Goal: Task Accomplishment & Management: Manage account settings

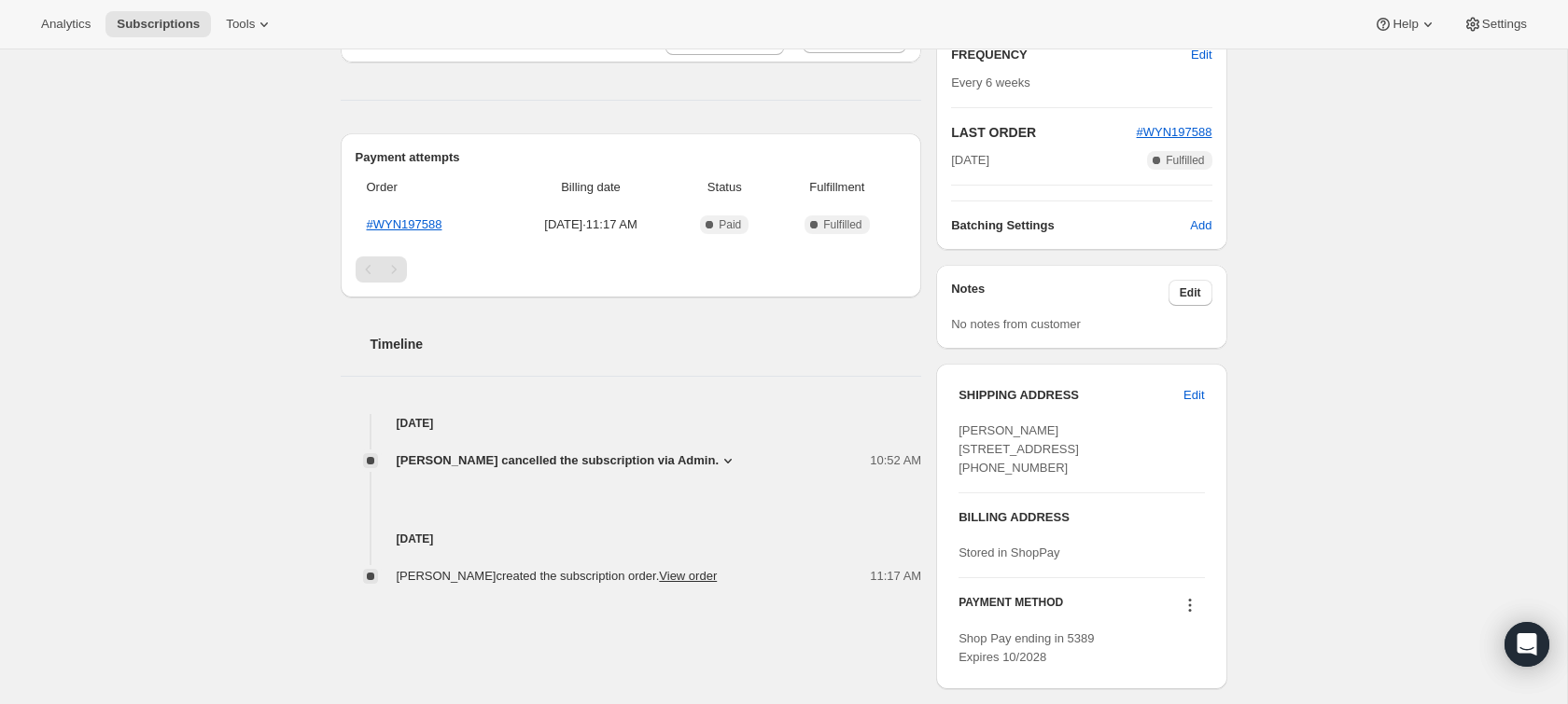
scroll to position [375, 0]
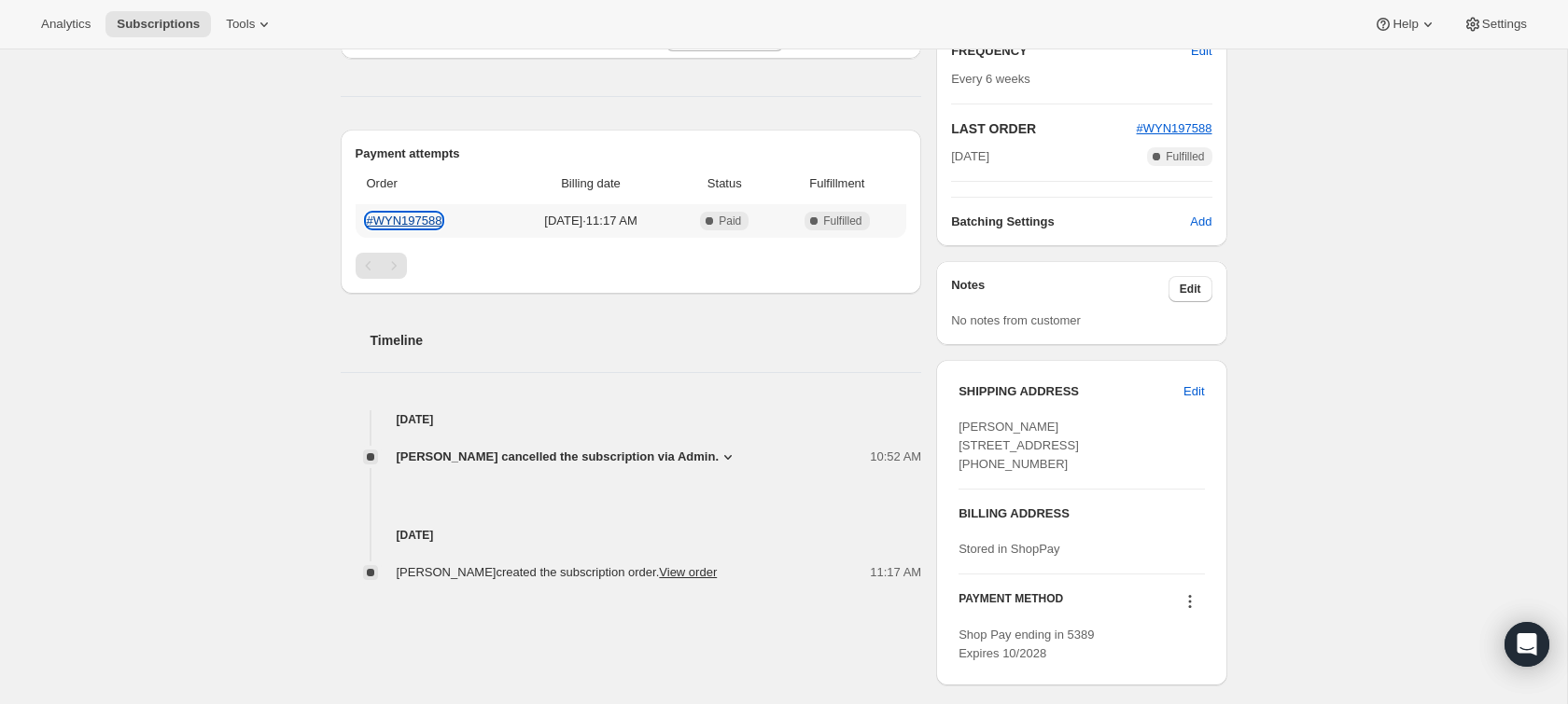
click at [406, 215] on link "#WYN197588" at bounding box center [404, 221] width 76 height 14
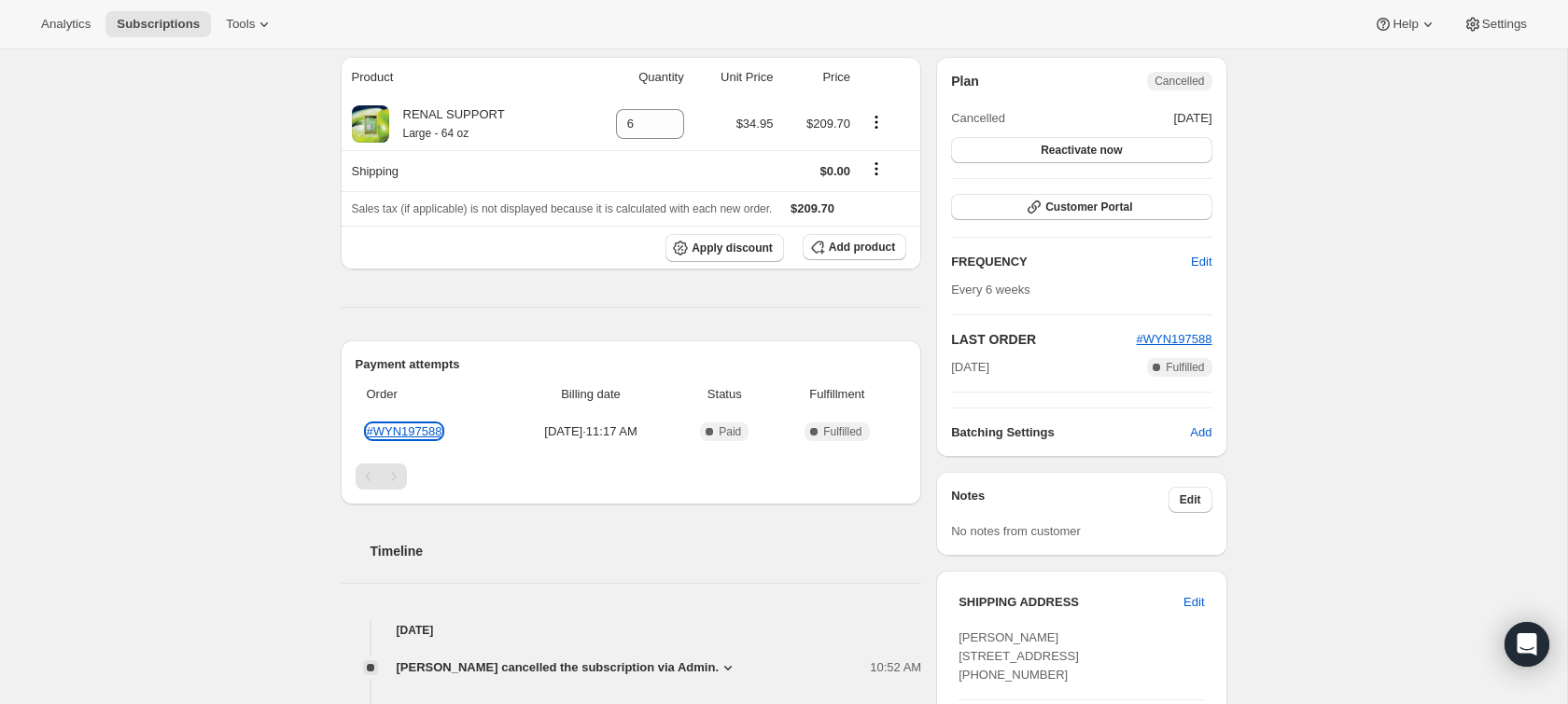
scroll to position [0, 0]
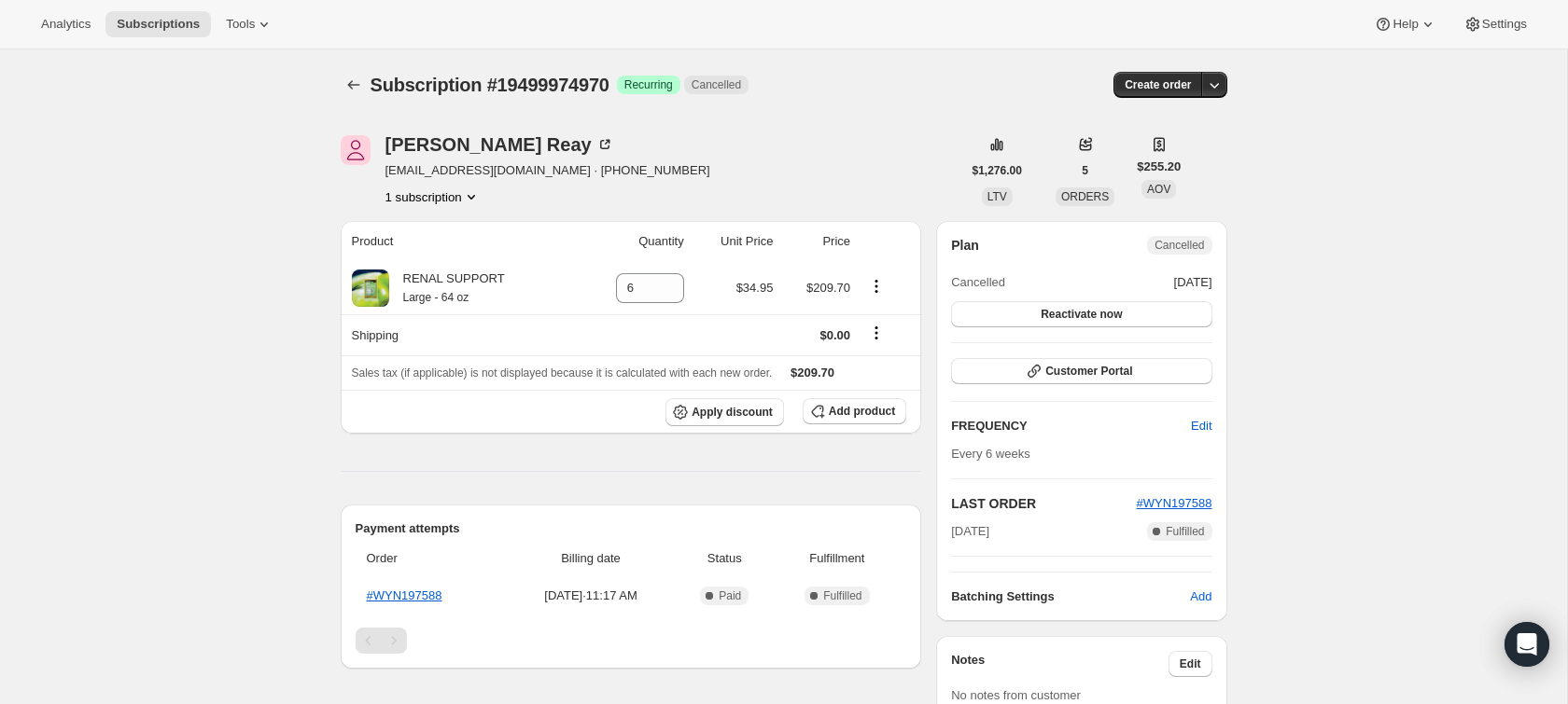
click at [285, 129] on div "Subscription #19499974970. This page is ready Subscription #19499974970 Success…" at bounding box center [783, 590] width 1567 height 1082
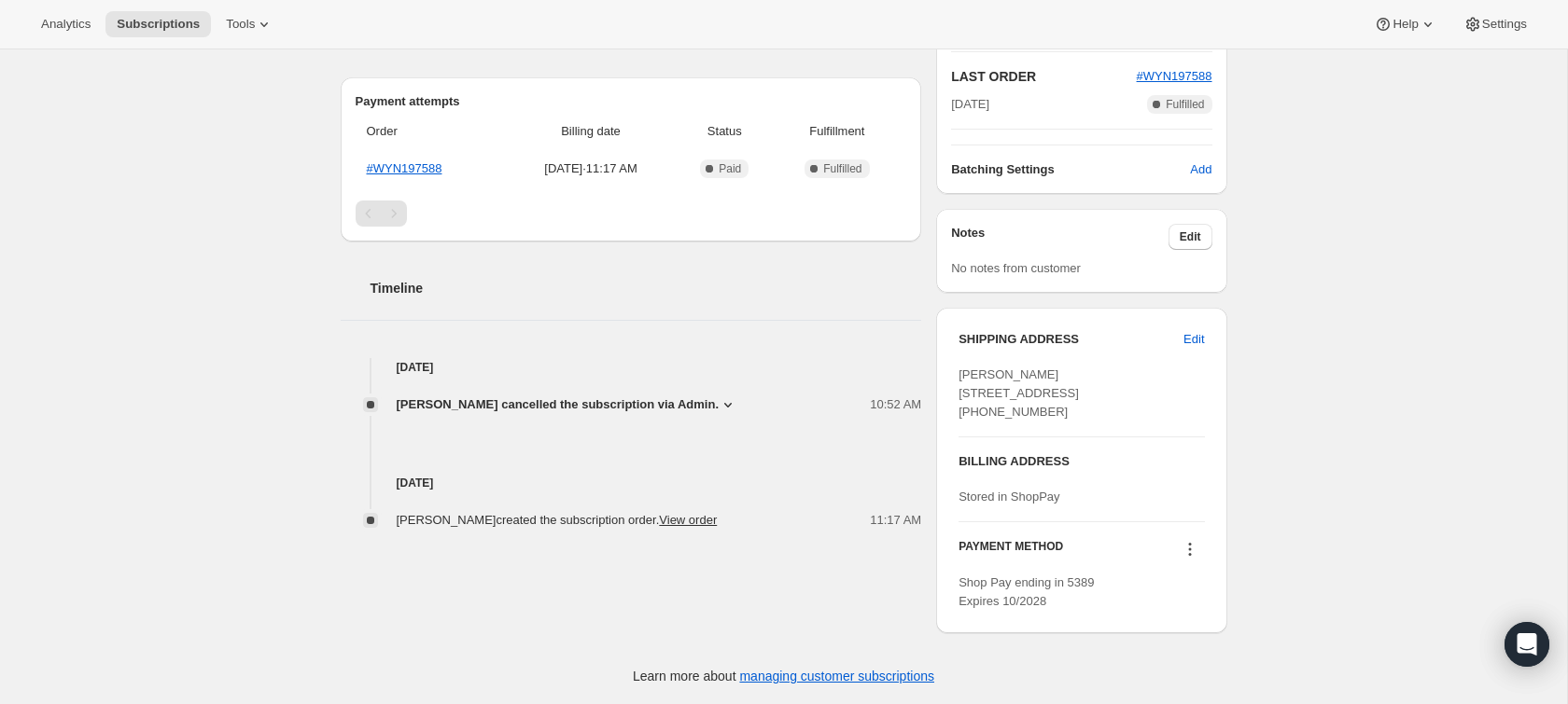
scroll to position [480, 0]
click at [662, 513] on link "View order" at bounding box center [688, 519] width 58 height 14
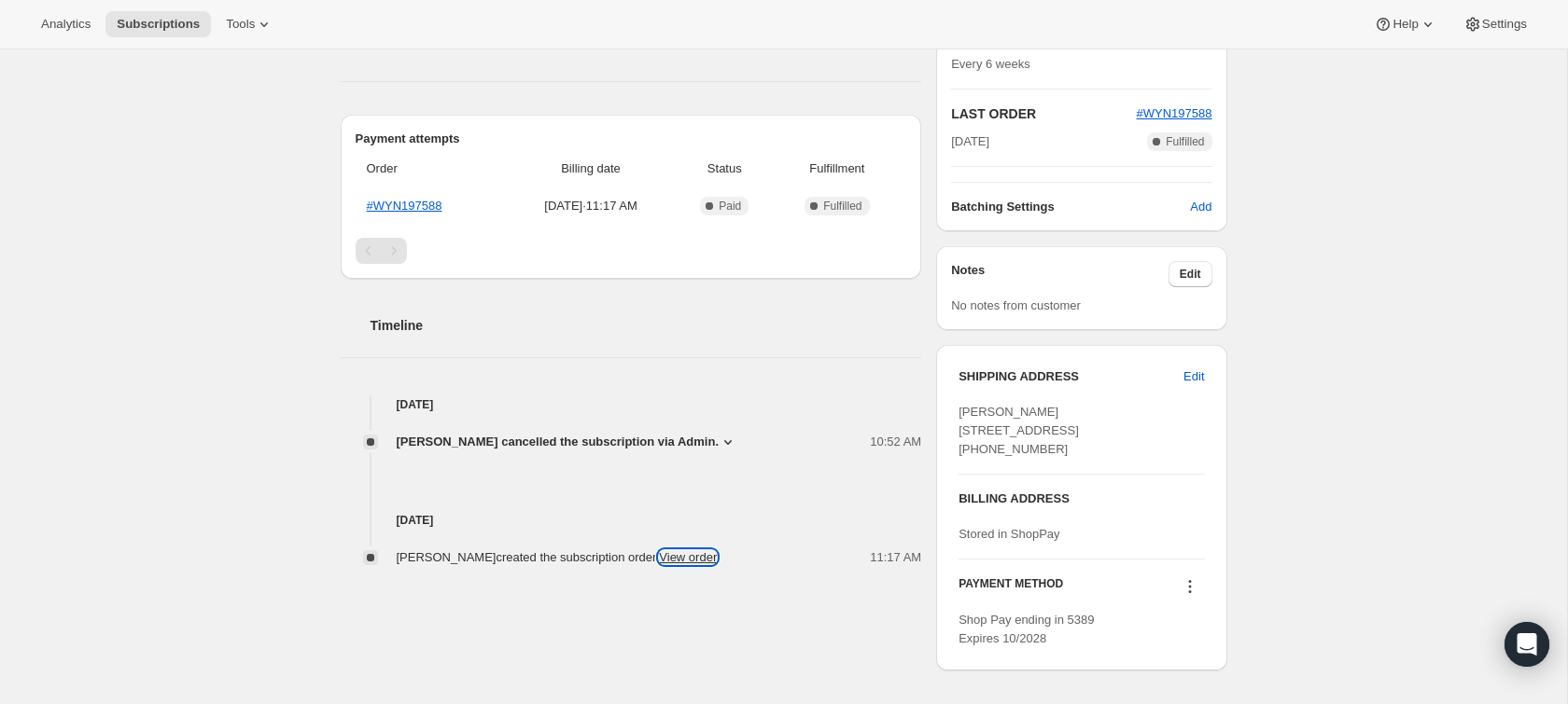
scroll to position [429, 0]
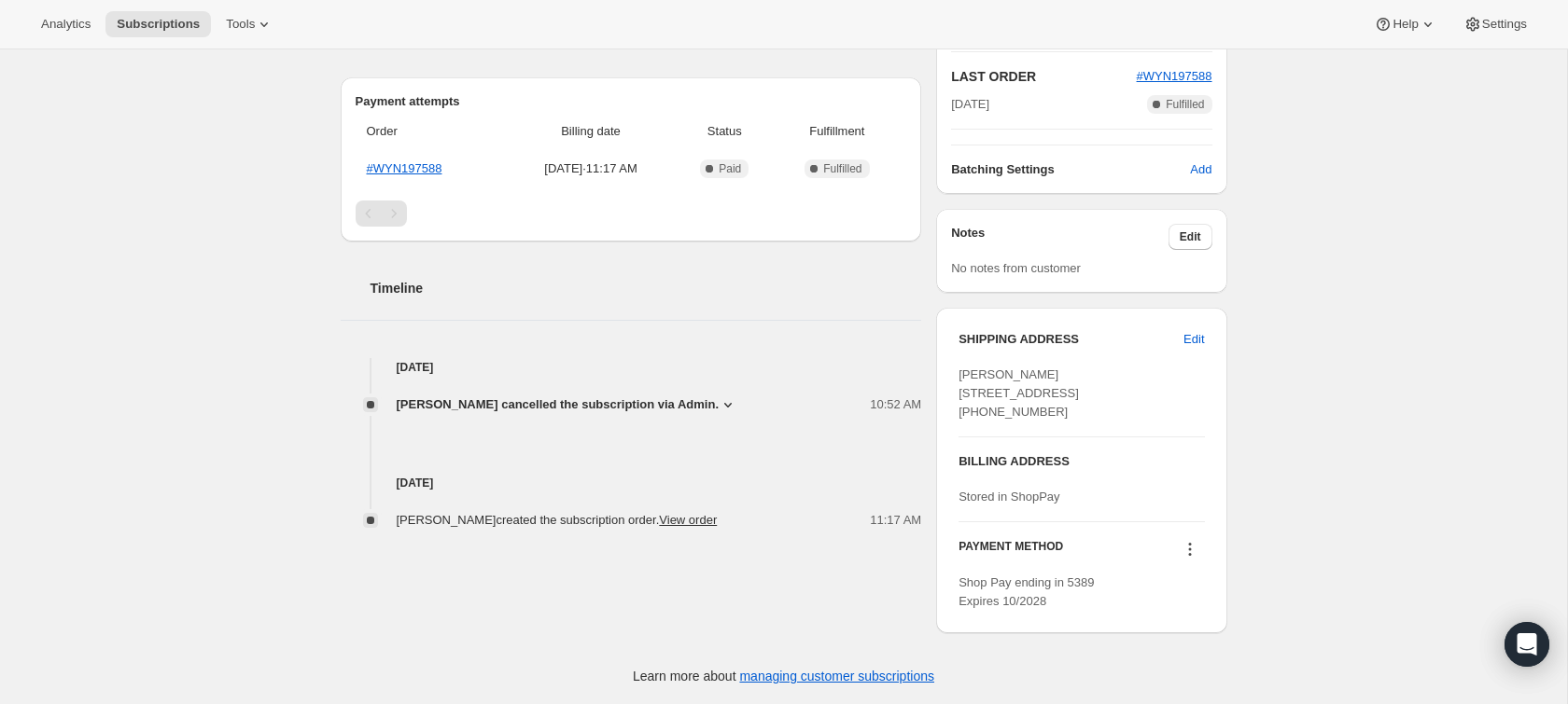
click at [609, 401] on span "[PERSON_NAME] cancelled the subscription via Admin." at bounding box center [558, 405] width 323 height 19
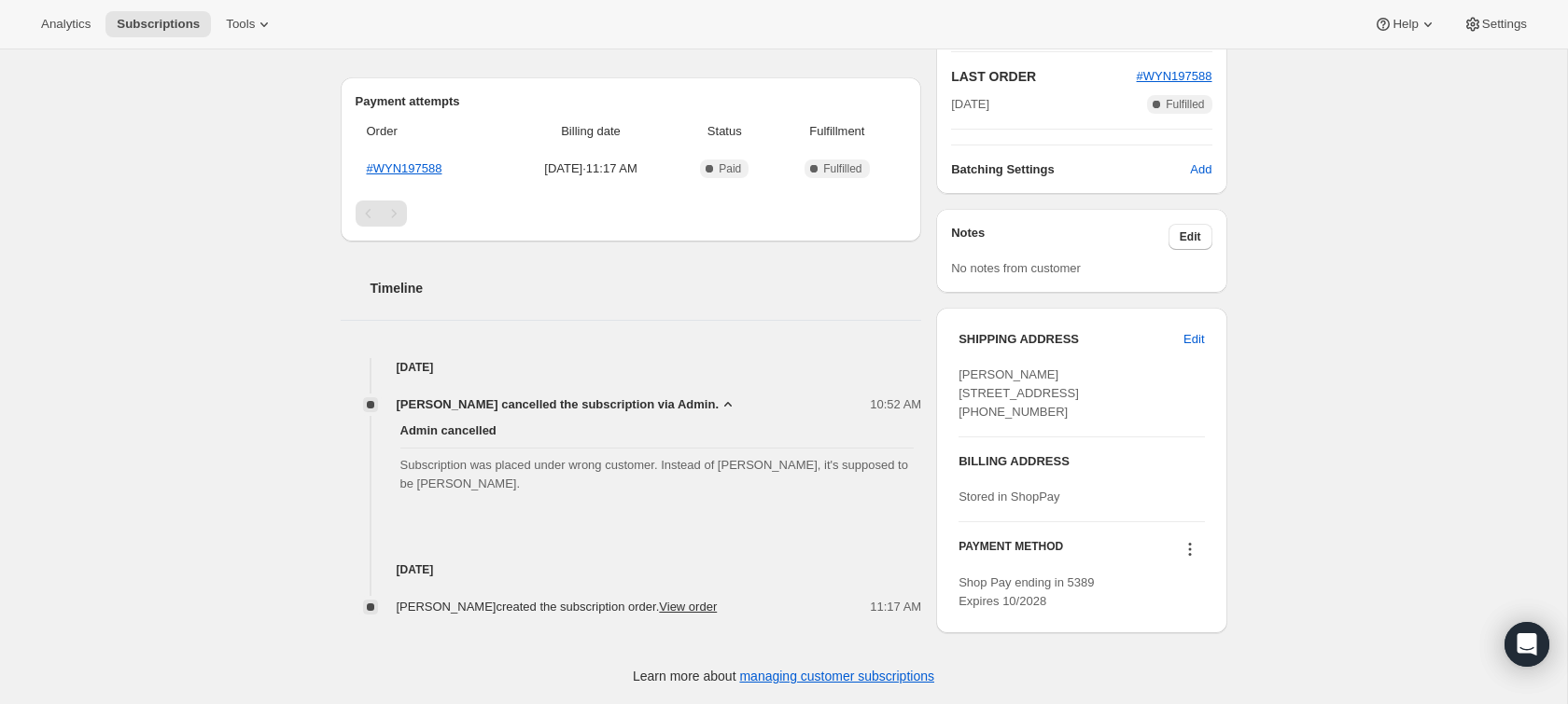
scroll to position [480, 0]
click at [595, 457] on span "Subscription was placed under wrong customer. Instead of [PERSON_NAME], it's su…" at bounding box center [657, 475] width 514 height 37
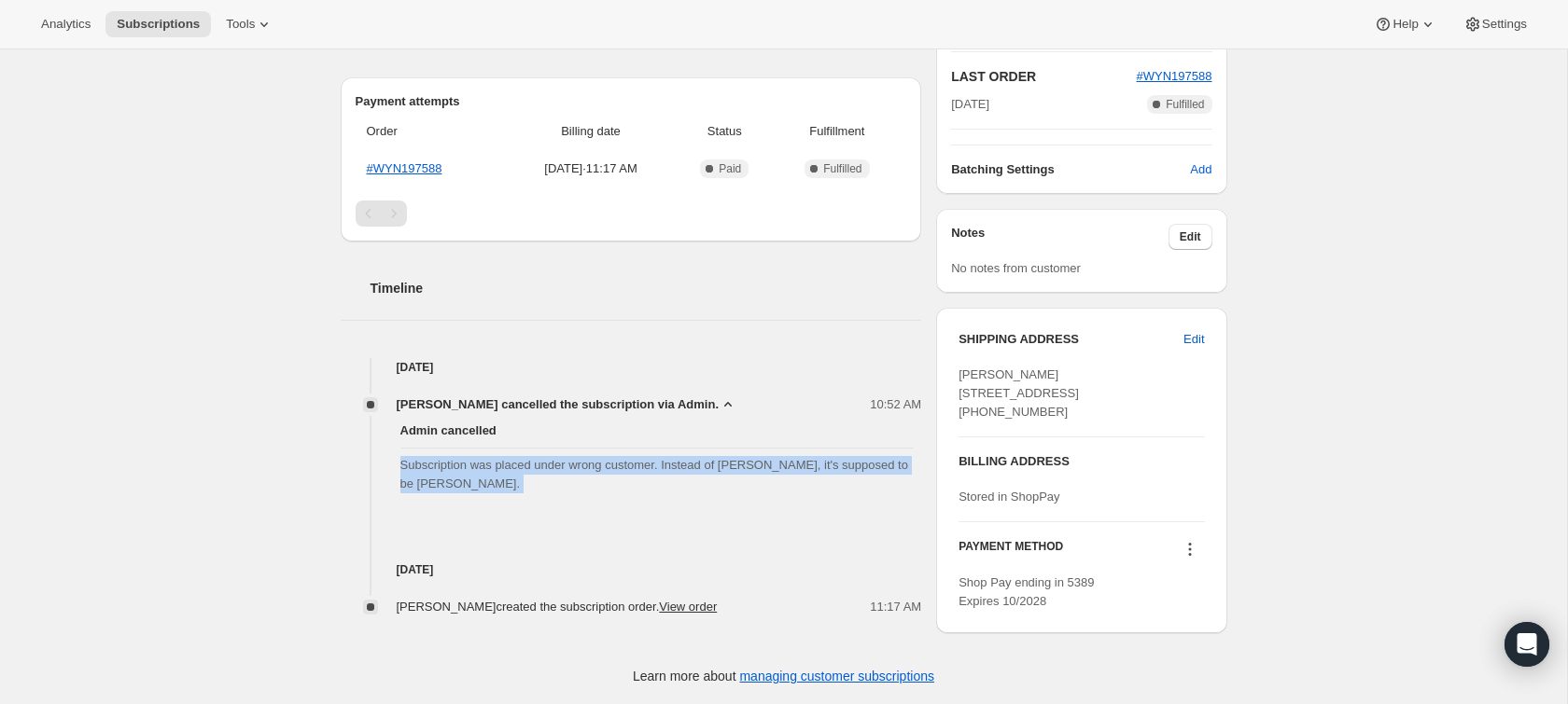
click at [595, 457] on span "Subscription was placed under wrong customer. Instead of [PERSON_NAME], it's su…" at bounding box center [657, 475] width 514 height 37
copy span "Subscription was placed under wrong customer. Instead of [PERSON_NAME], it's su…"
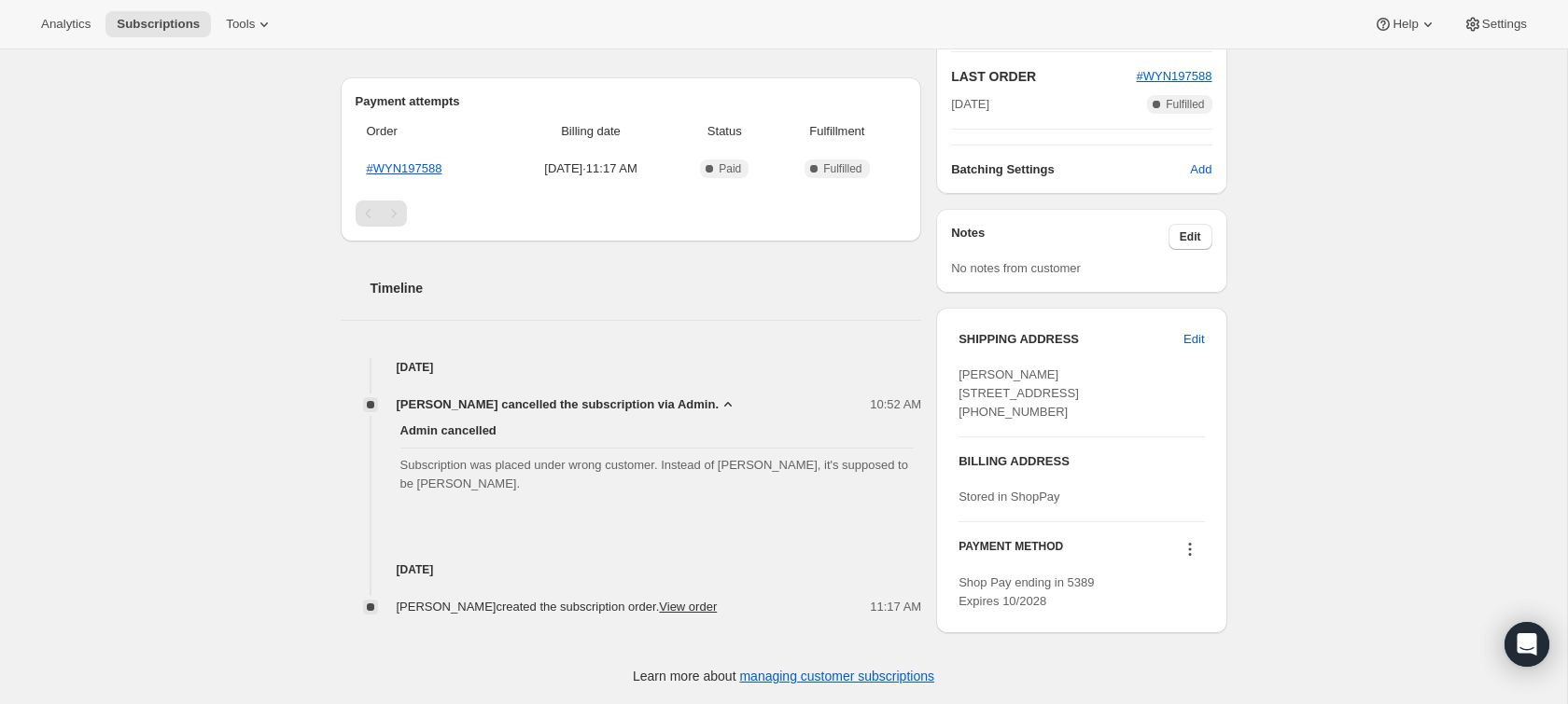
click at [582, 501] on div "Jul 12, 2025 Justin Reay created the subscription order. View order 11:17 AM" at bounding box center [632, 559] width 582 height 116
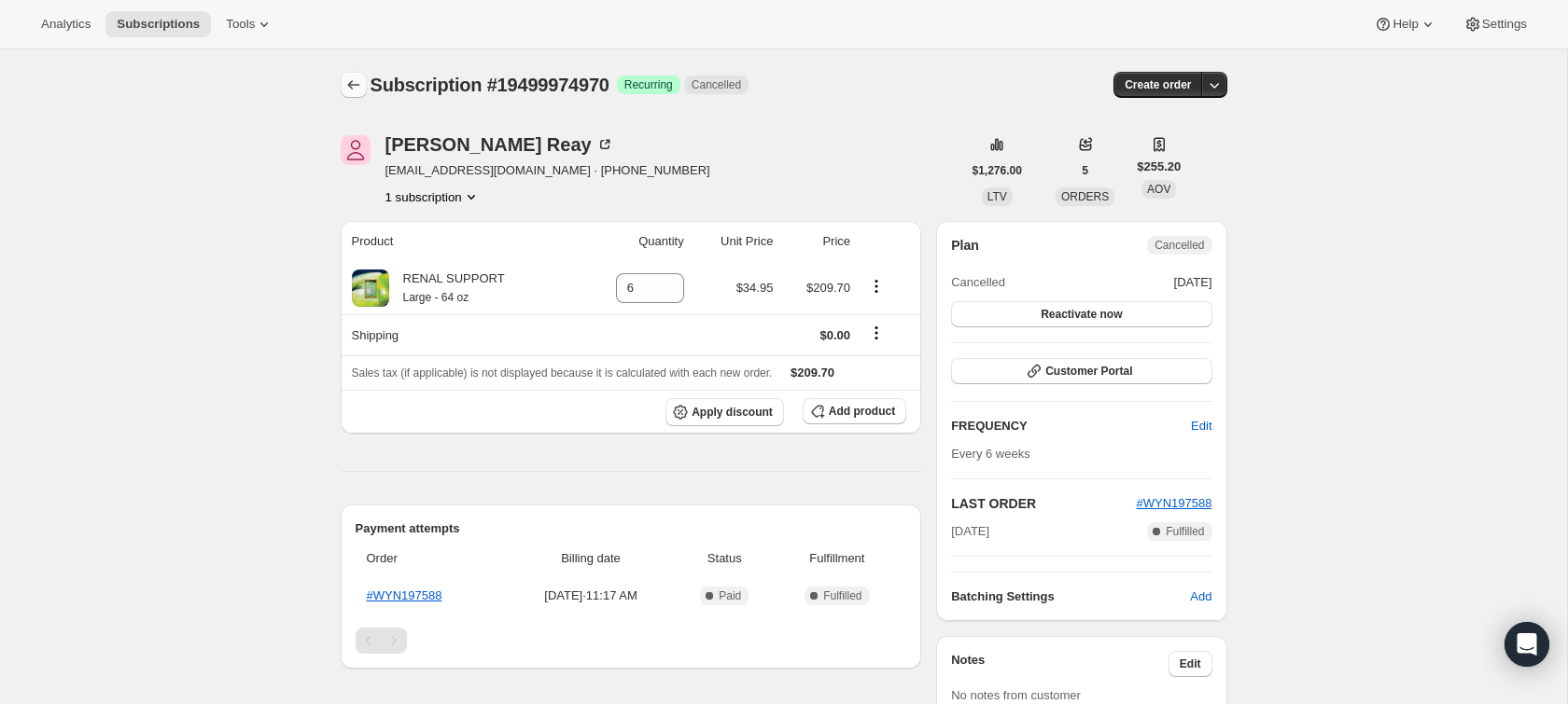
click at [349, 81] on icon "Subscriptions" at bounding box center [354, 84] width 19 height 19
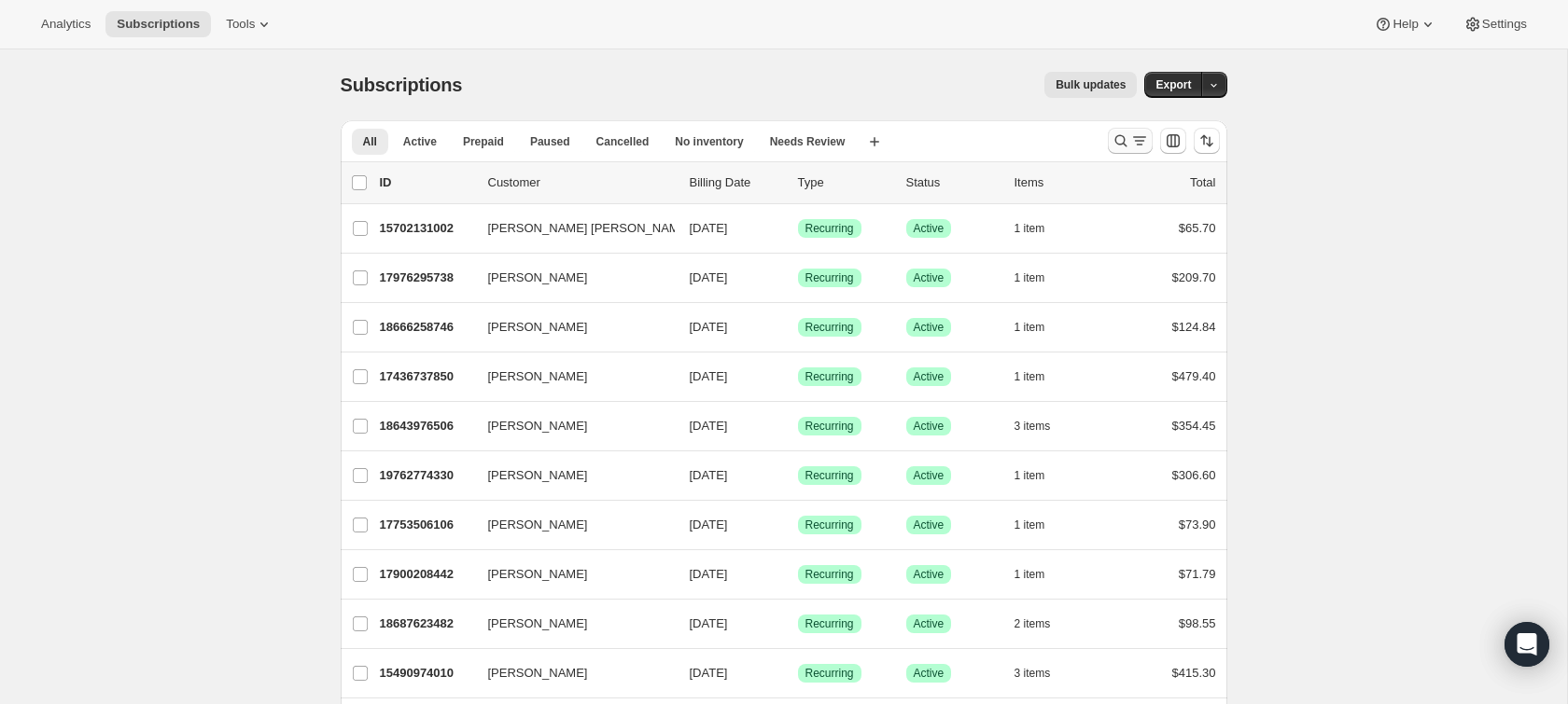
click at [1126, 138] on icon "Search and filter results" at bounding box center [1120, 140] width 19 height 19
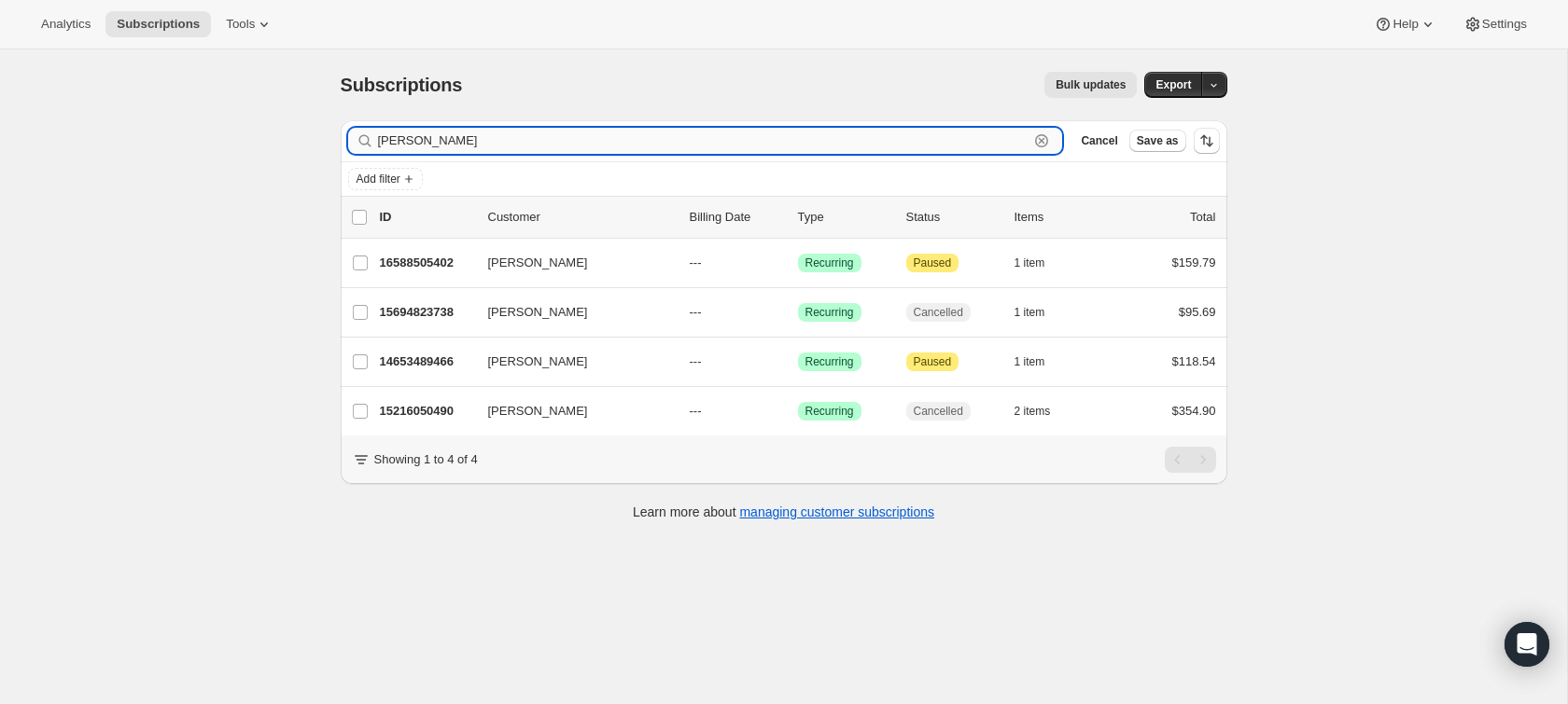
click at [473, 137] on input "lisa" at bounding box center [703, 140] width 651 height 27
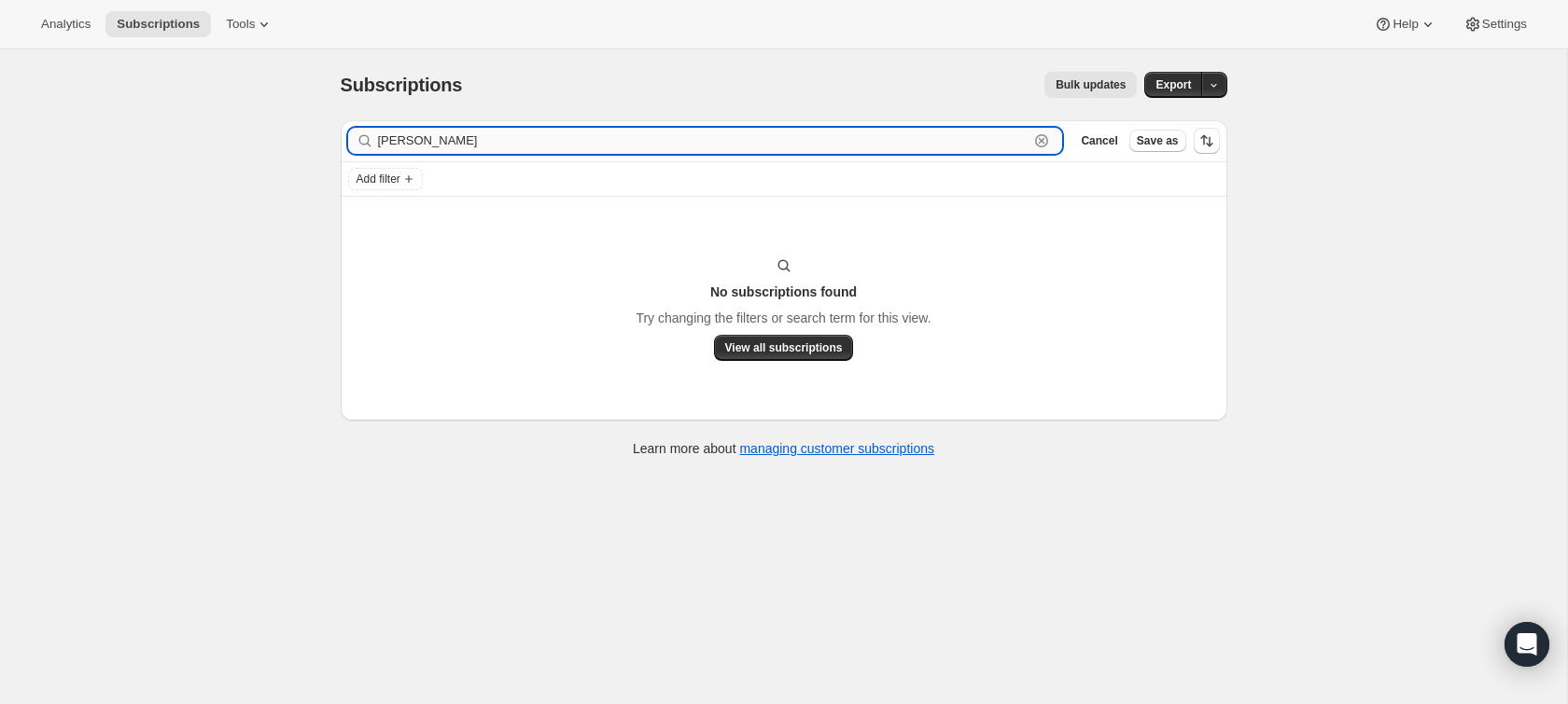
click at [382, 139] on input "lisa vespoli" at bounding box center [703, 140] width 651 height 27
click at [460, 140] on input "maria vespoli" at bounding box center [703, 140] width 651 height 27
type input "maria vespoli"
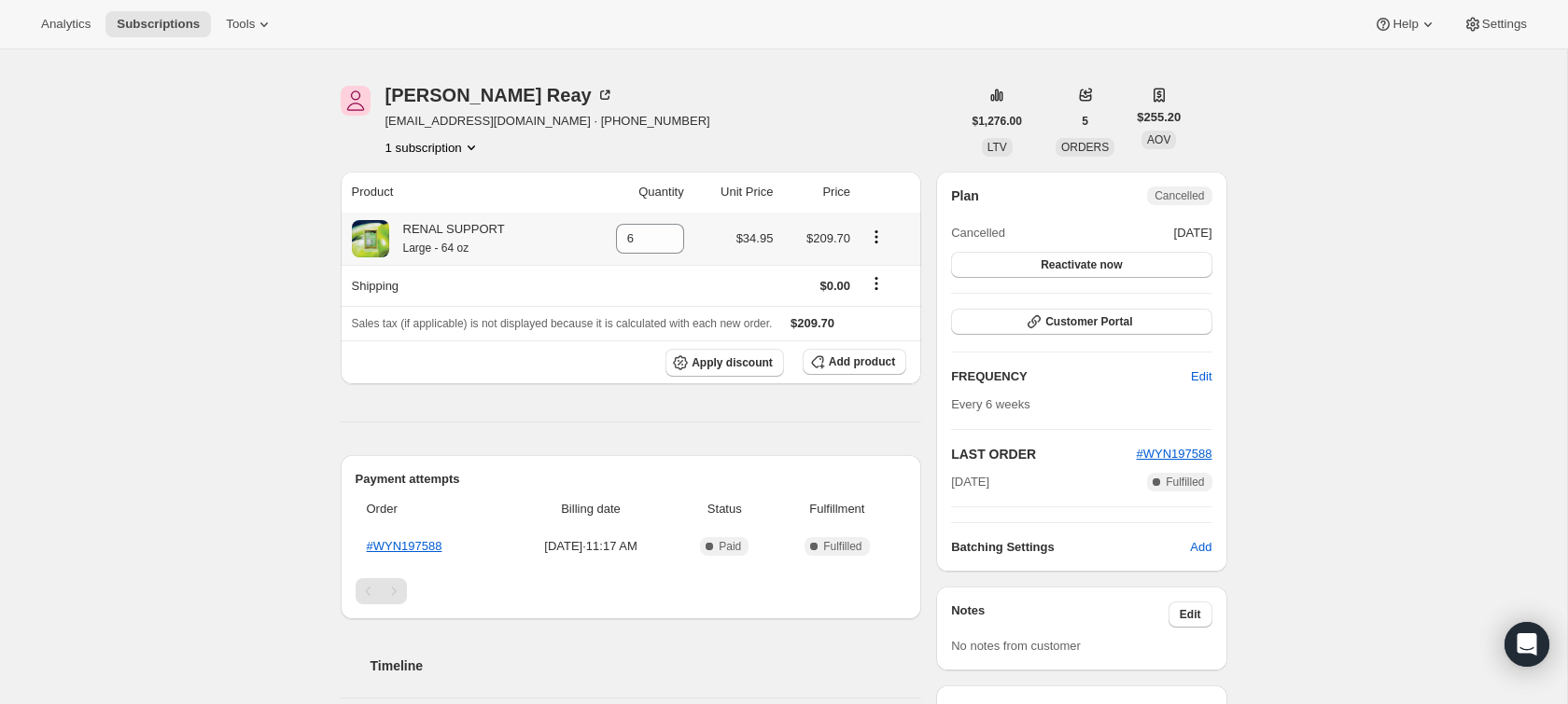
scroll to position [58, 0]
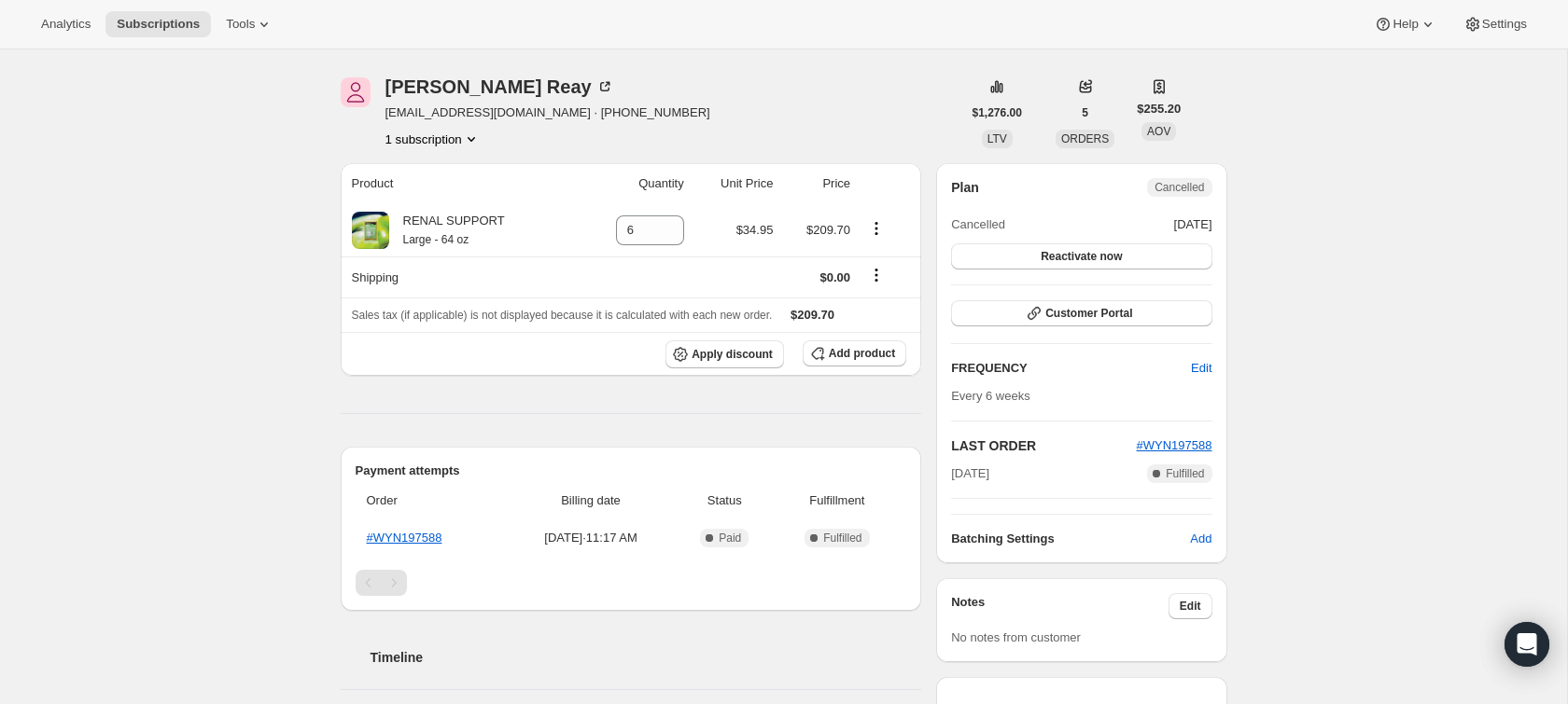
click at [447, 136] on button "1 subscription" at bounding box center [432, 138] width 95 height 19
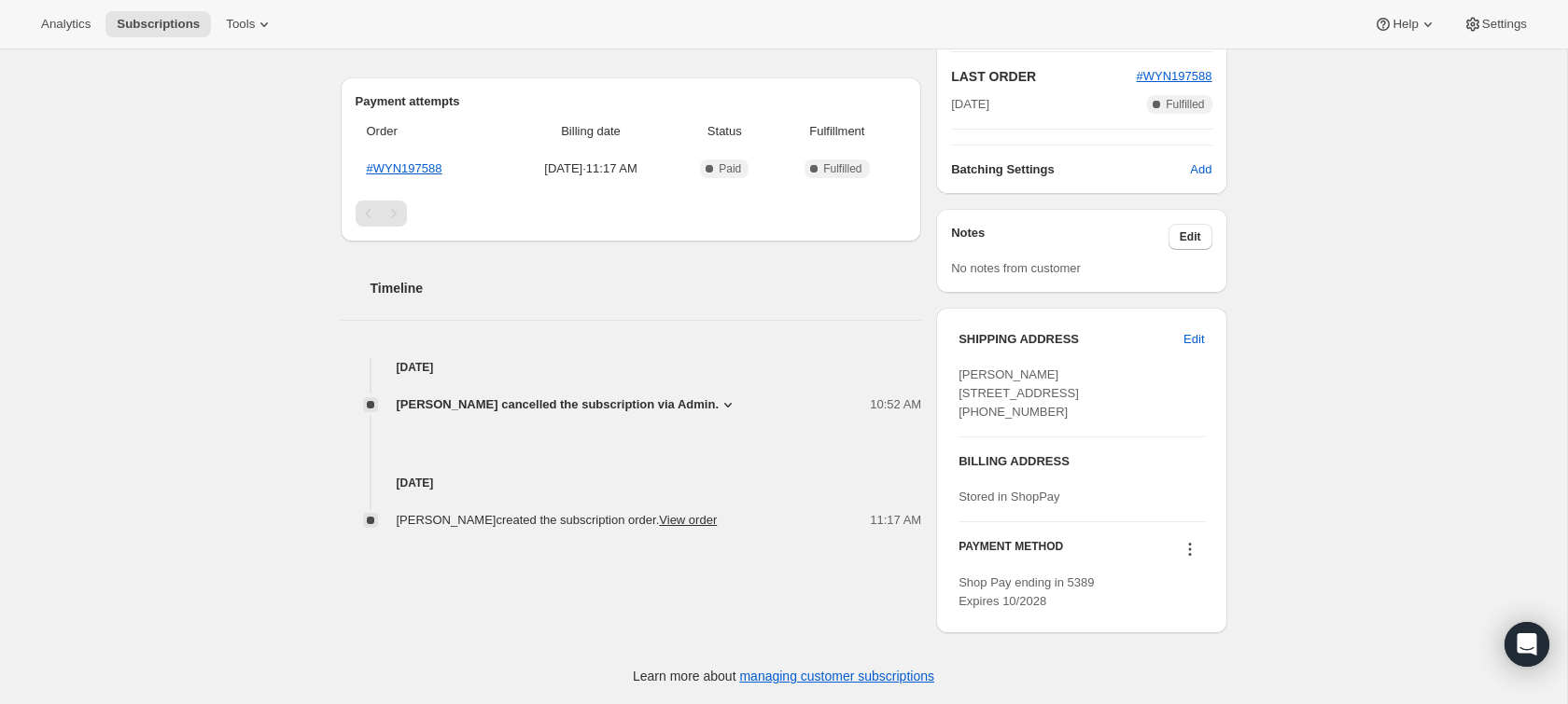
scroll to position [480, 0]
click at [524, 396] on span "[PERSON_NAME] cancelled the subscription via Admin." at bounding box center [558, 405] width 323 height 19
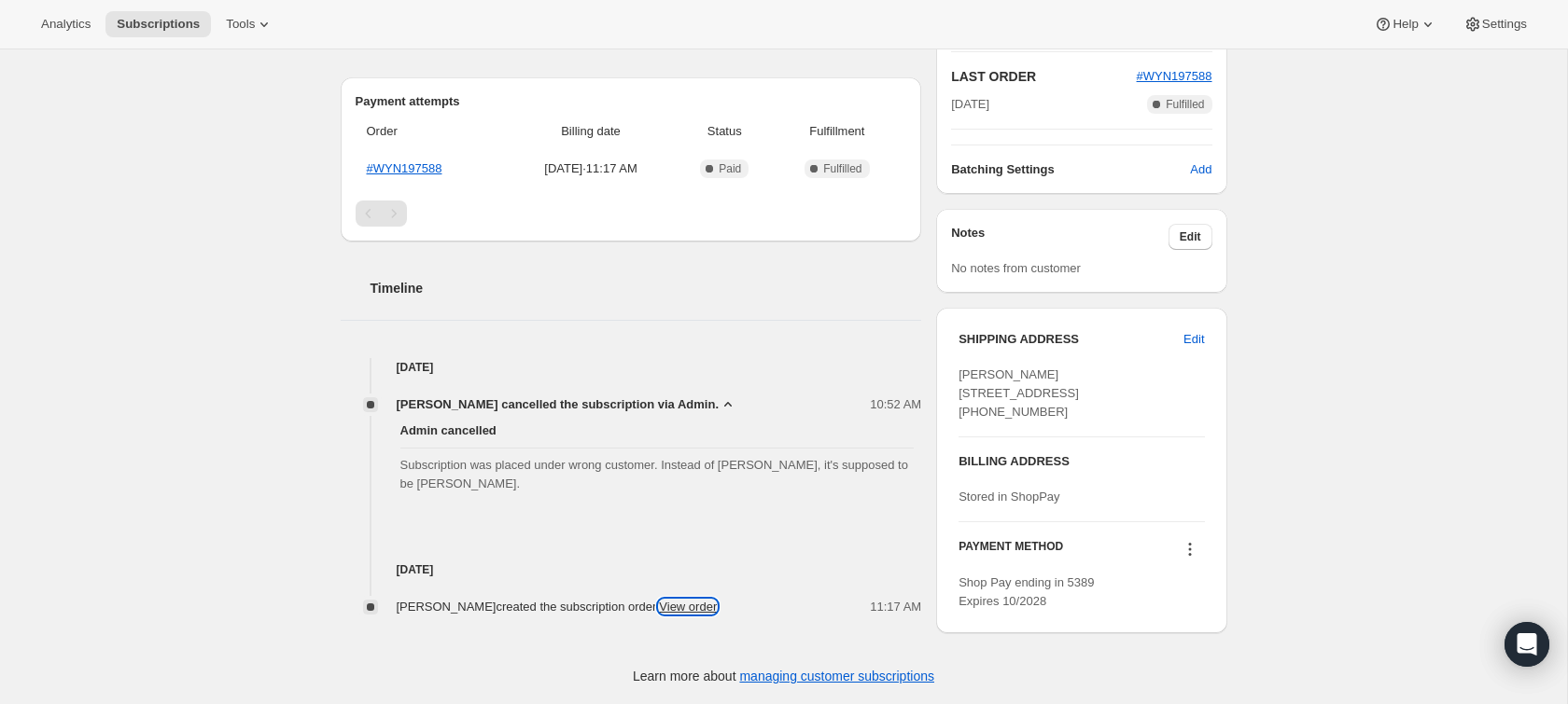
click at [661, 600] on link "View order" at bounding box center [688, 607] width 58 height 14
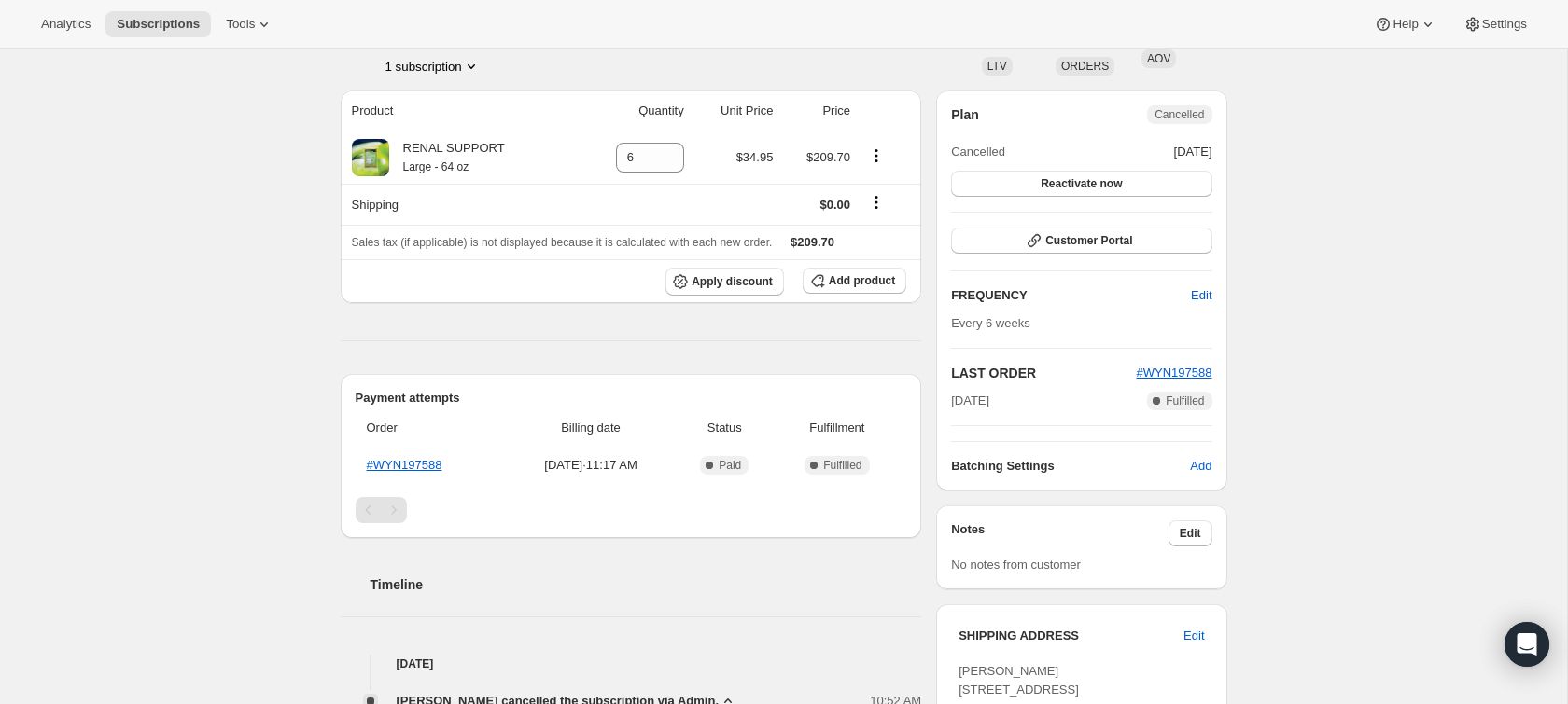
scroll to position [0, 0]
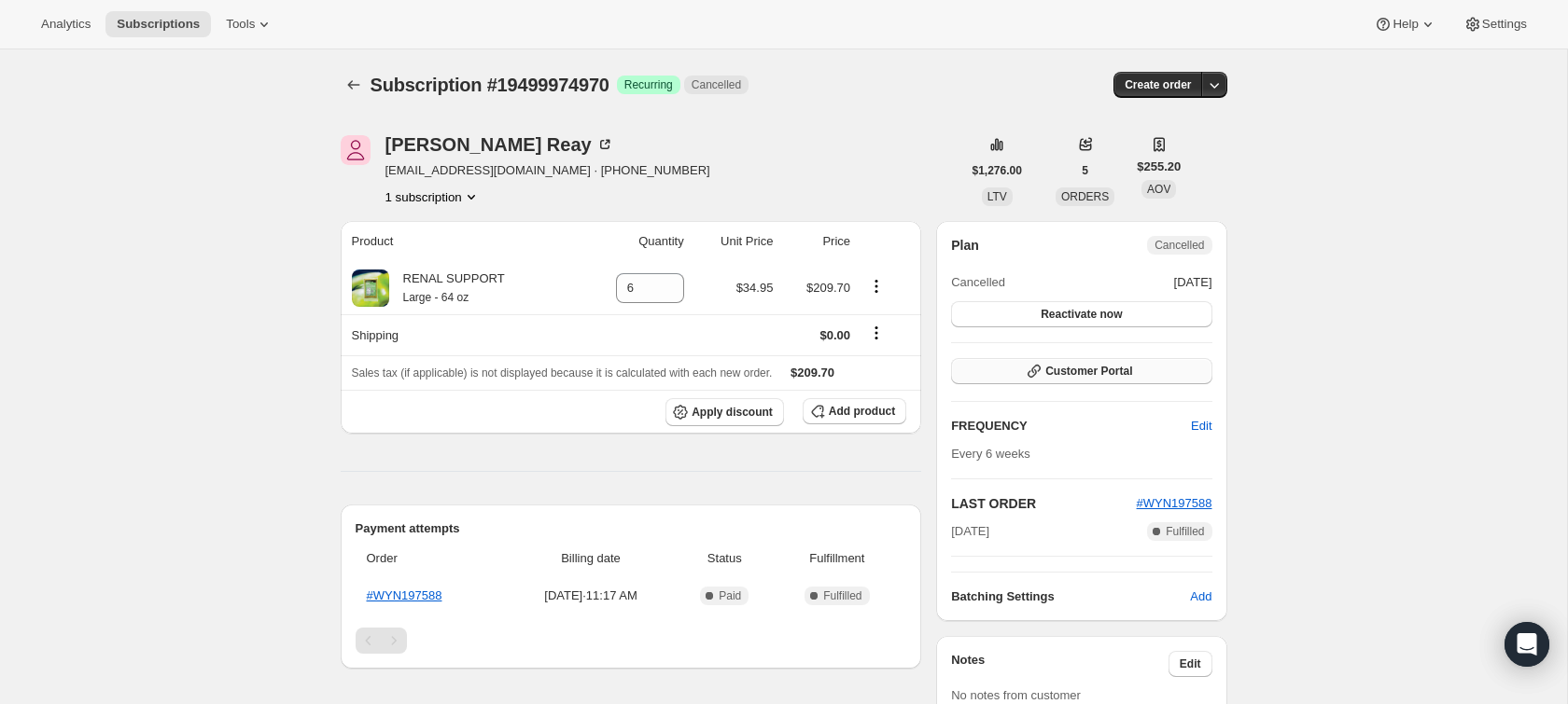
click at [1015, 372] on button "Customer Portal" at bounding box center [1081, 371] width 260 height 27
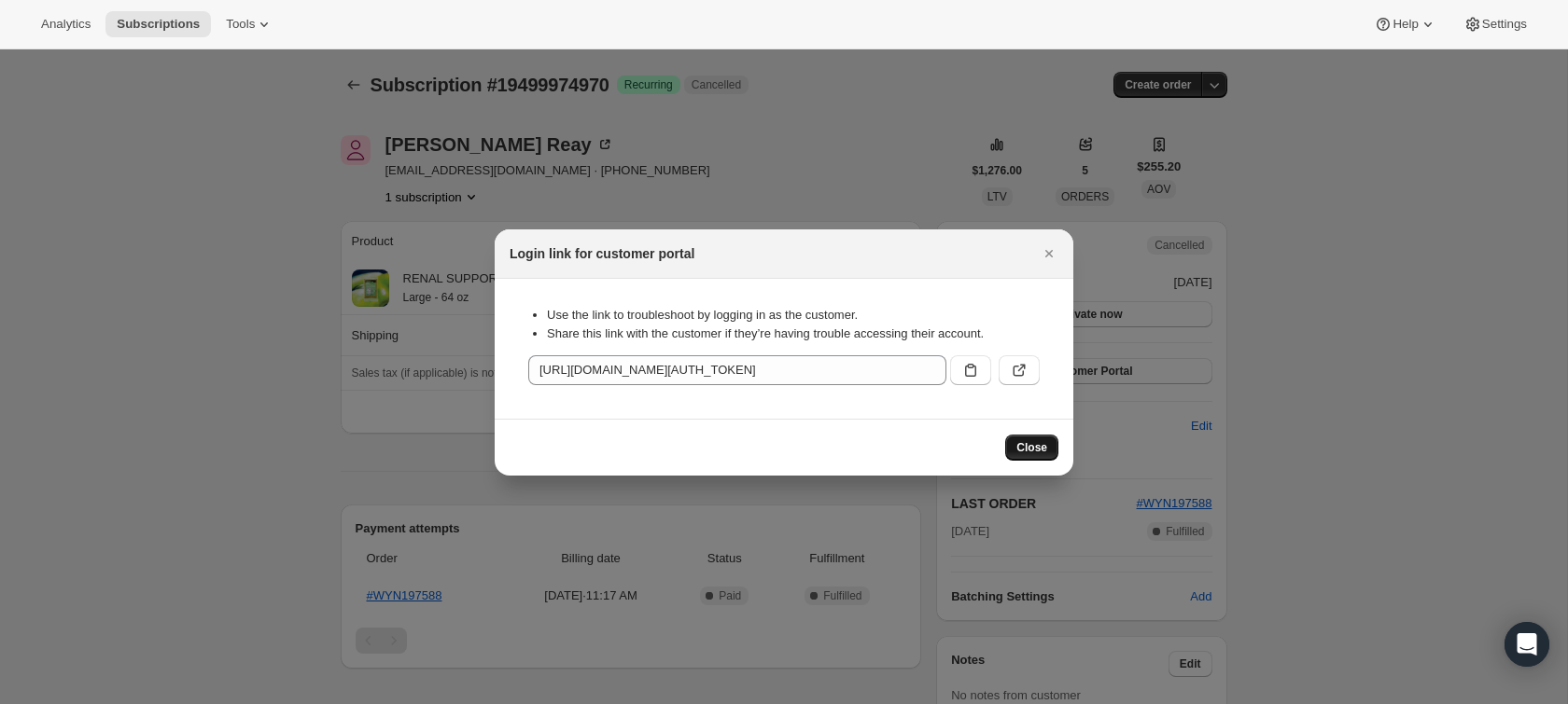
click at [1020, 450] on span "Close" at bounding box center [1032, 447] width 30 height 15
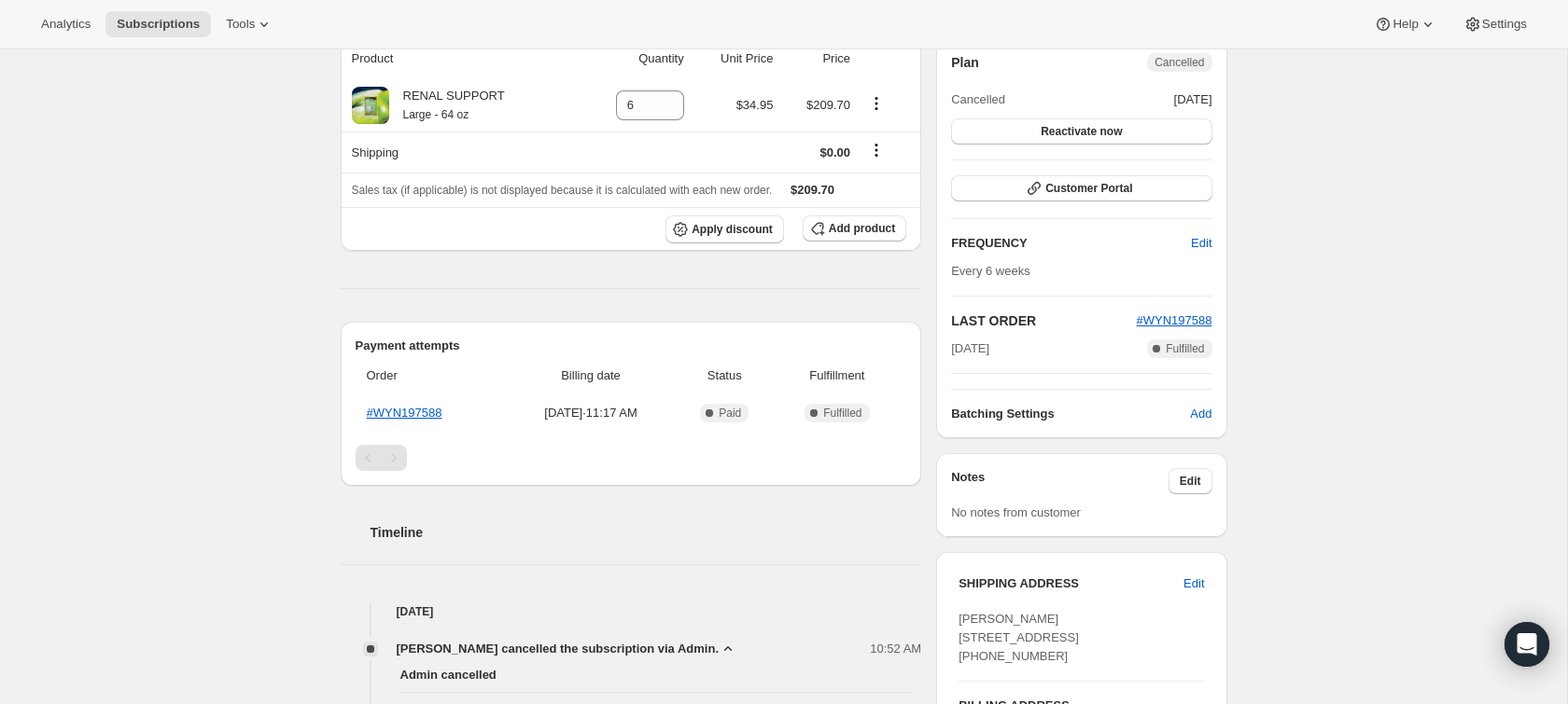
scroll to position [233, 0]
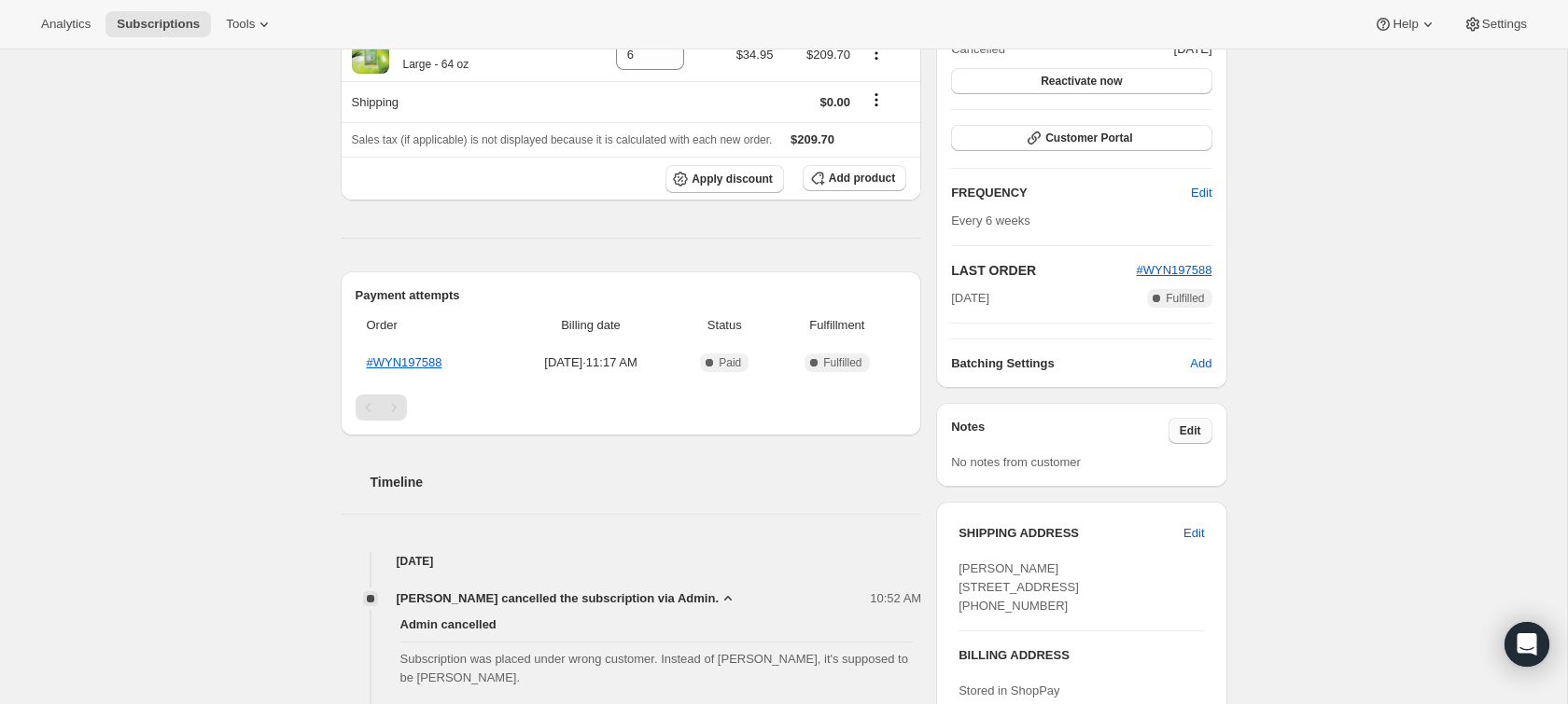
click at [1190, 428] on span "Edit" at bounding box center [1191, 430] width 22 height 15
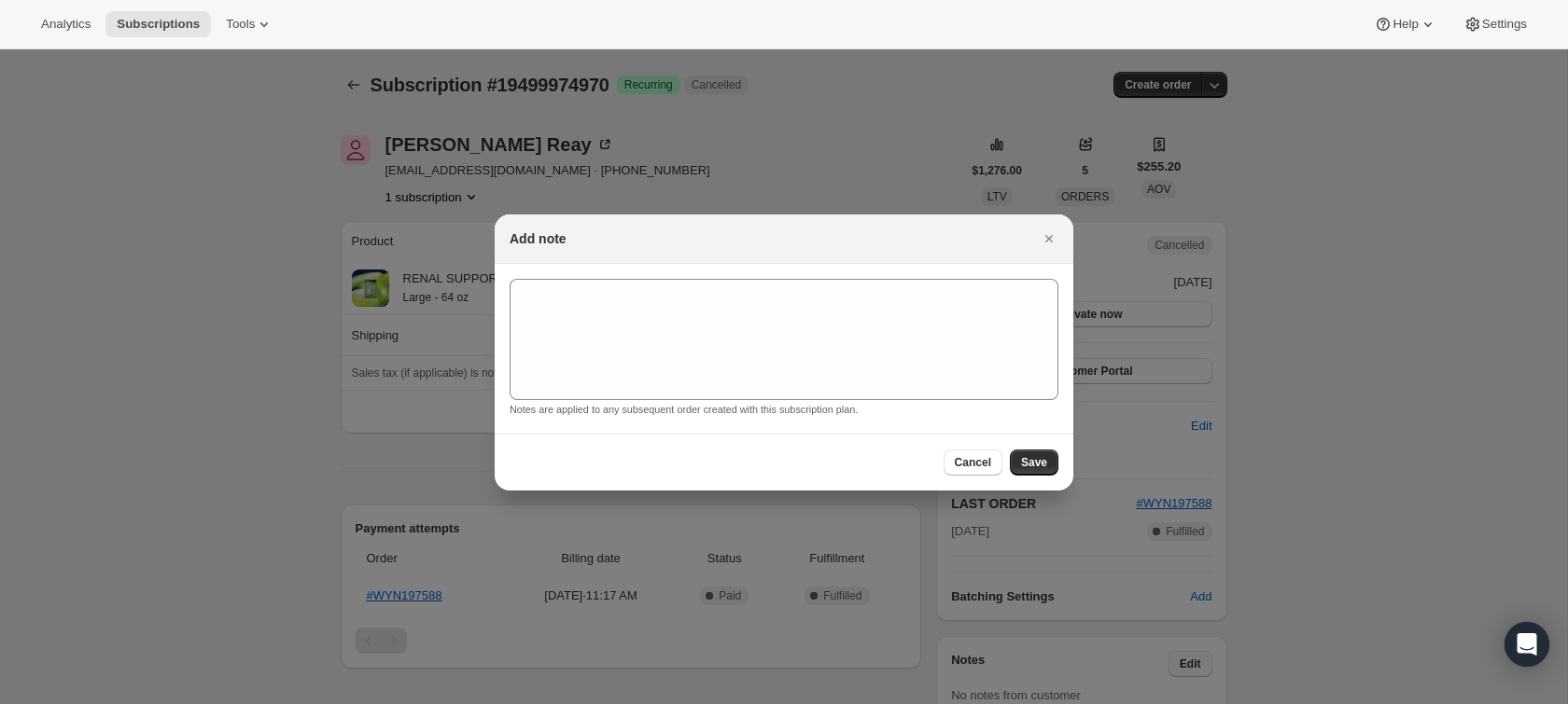
scroll to position [0, 0]
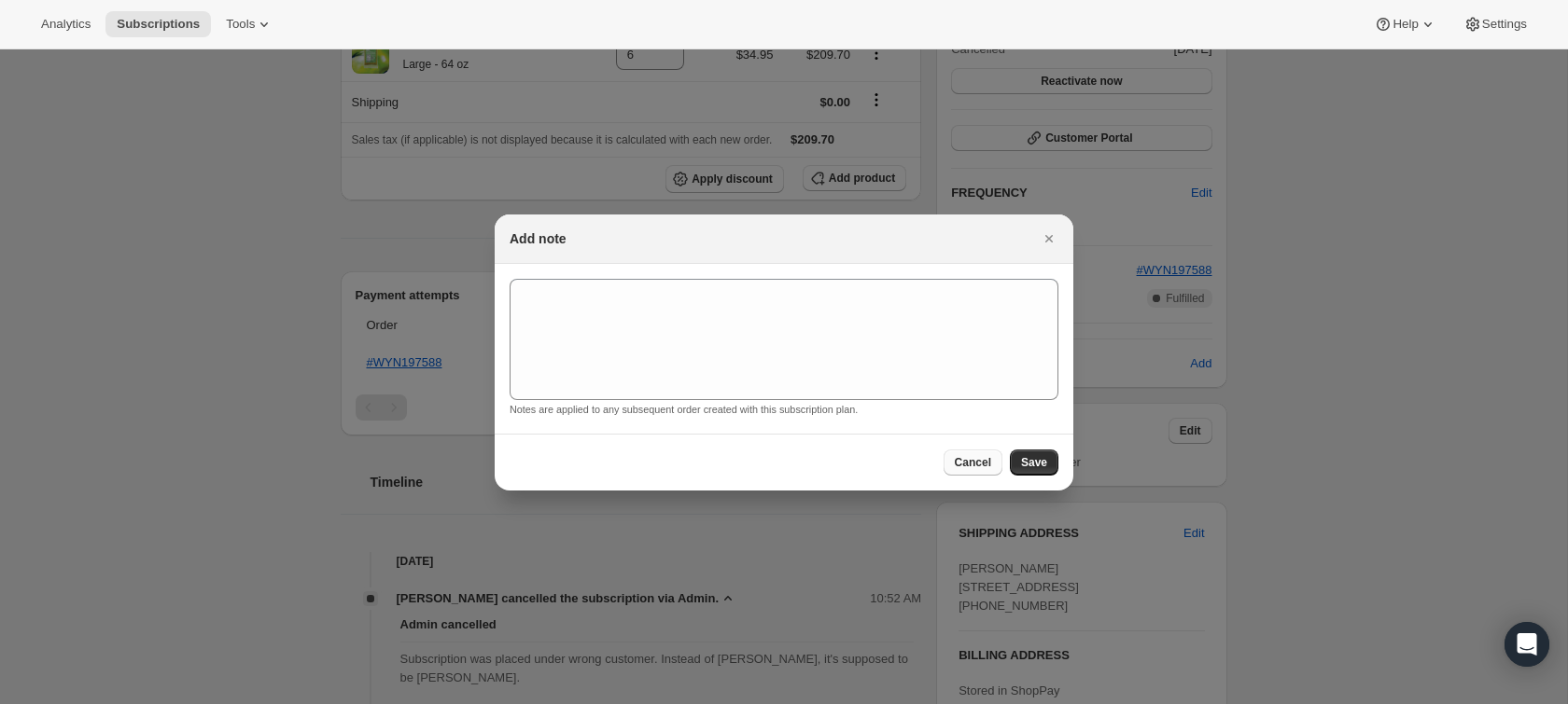
click at [970, 462] on span "Cancel" at bounding box center [973, 462] width 36 height 15
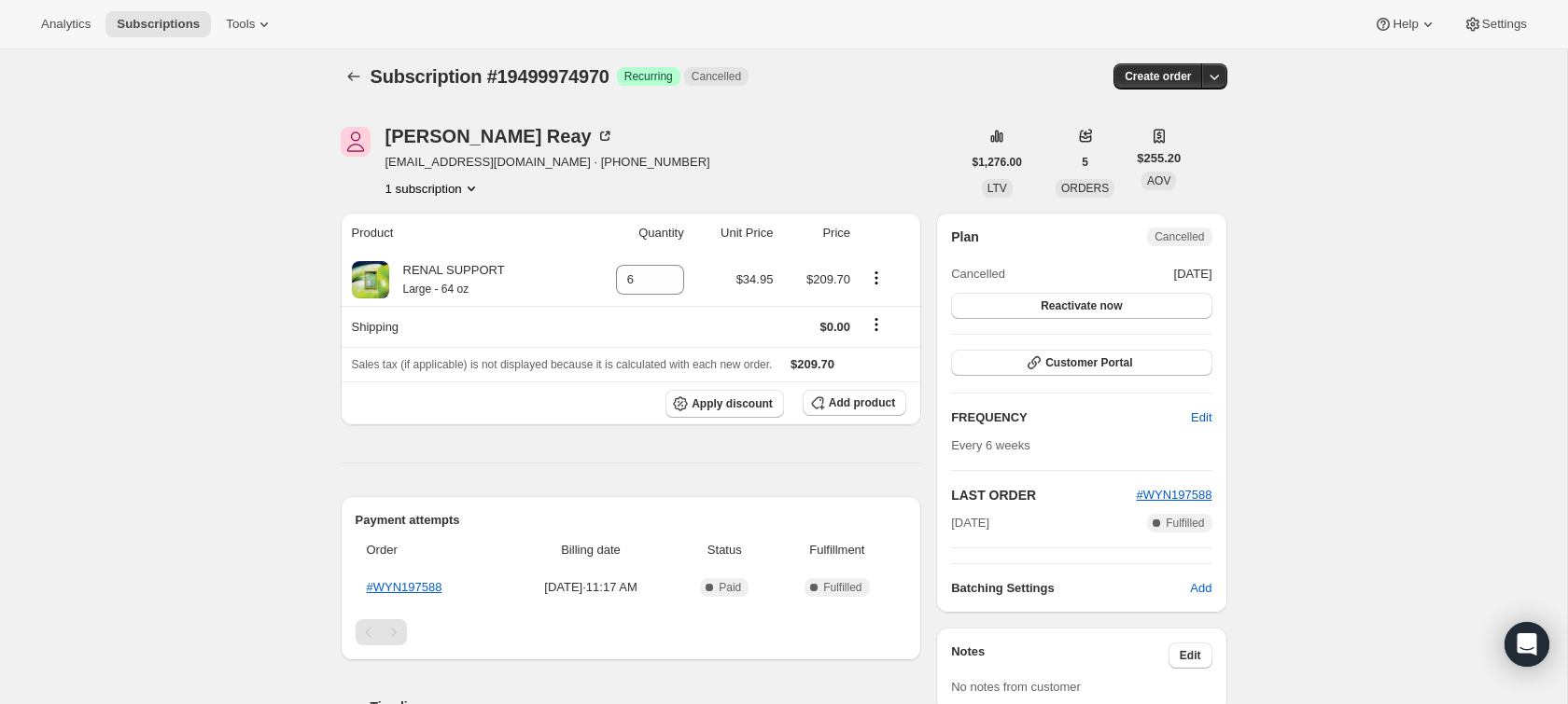
scroll to position [1, 0]
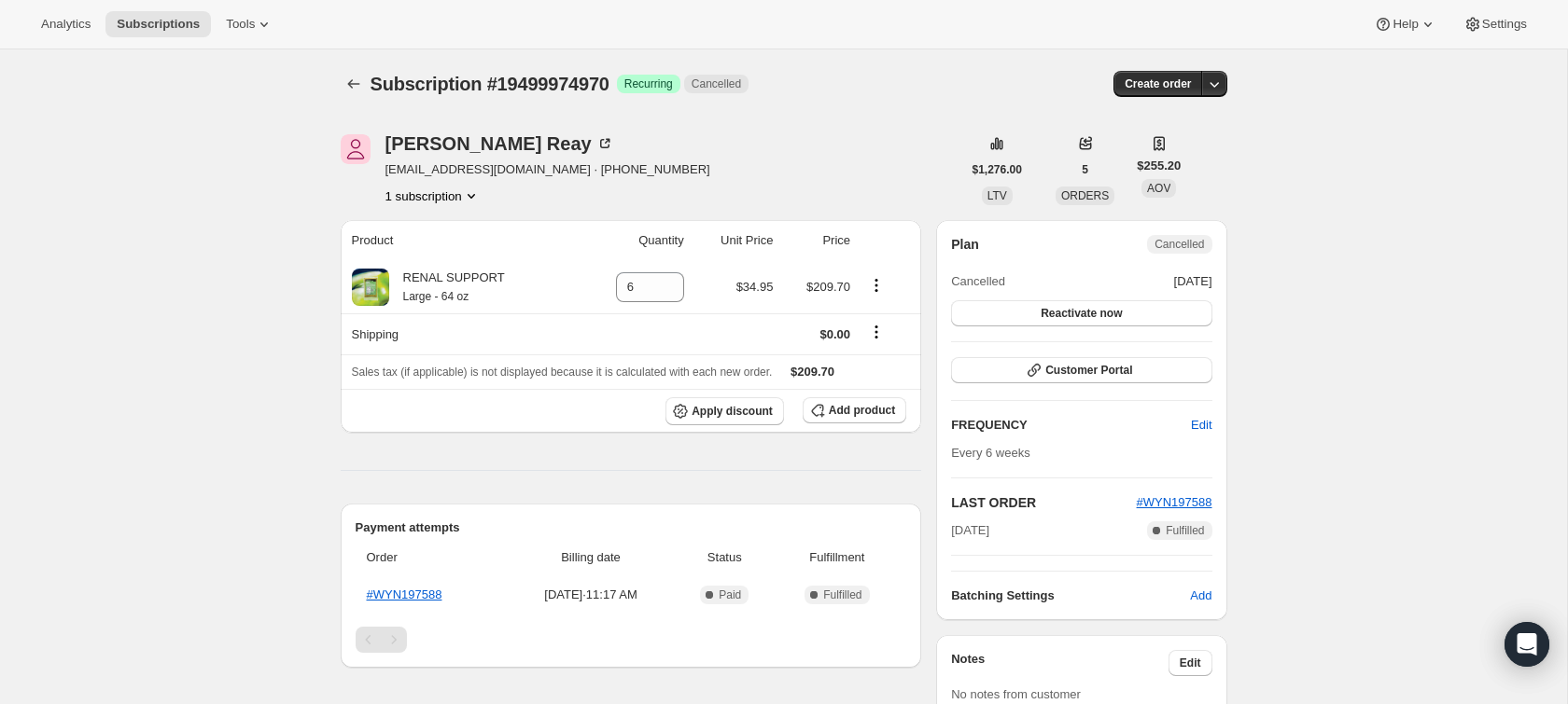
click at [445, 196] on button "1 subscription" at bounding box center [432, 195] width 95 height 19
click at [668, 188] on div "Justin Reay jreay98@yahoo.com · +17869725387 1 subscription" at bounding box center [651, 170] width 621 height 71
click at [853, 181] on div "Justin Reay jreay98@yahoo.com · +17869725387 1 subscription" at bounding box center [651, 170] width 621 height 71
click at [1215, 89] on icon "button" at bounding box center [1213, 83] width 19 height 19
click at [1269, 131] on div "Subscription #19499974970. This page is ready Subscription #19499974970 Success…" at bounding box center [783, 589] width 1567 height 1082
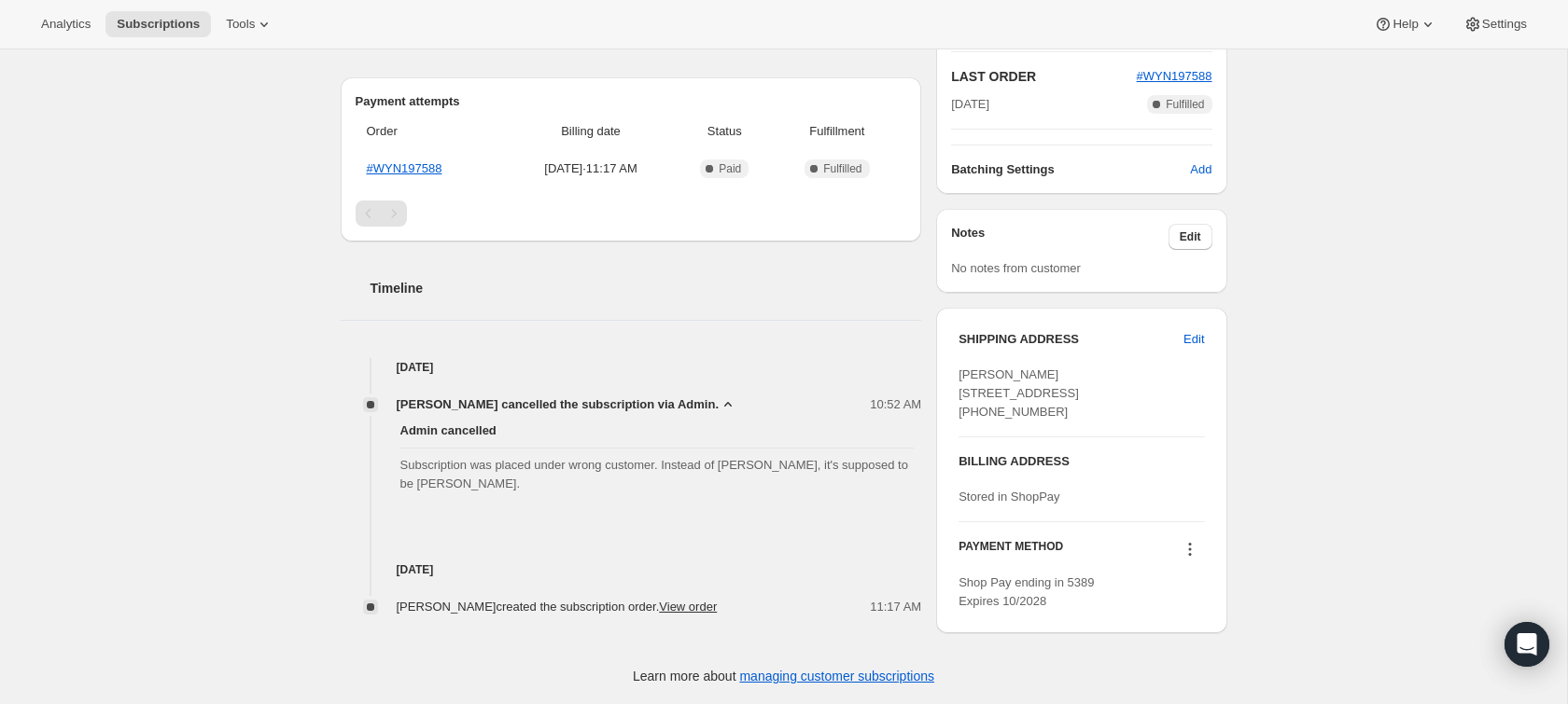
scroll to position [0, 0]
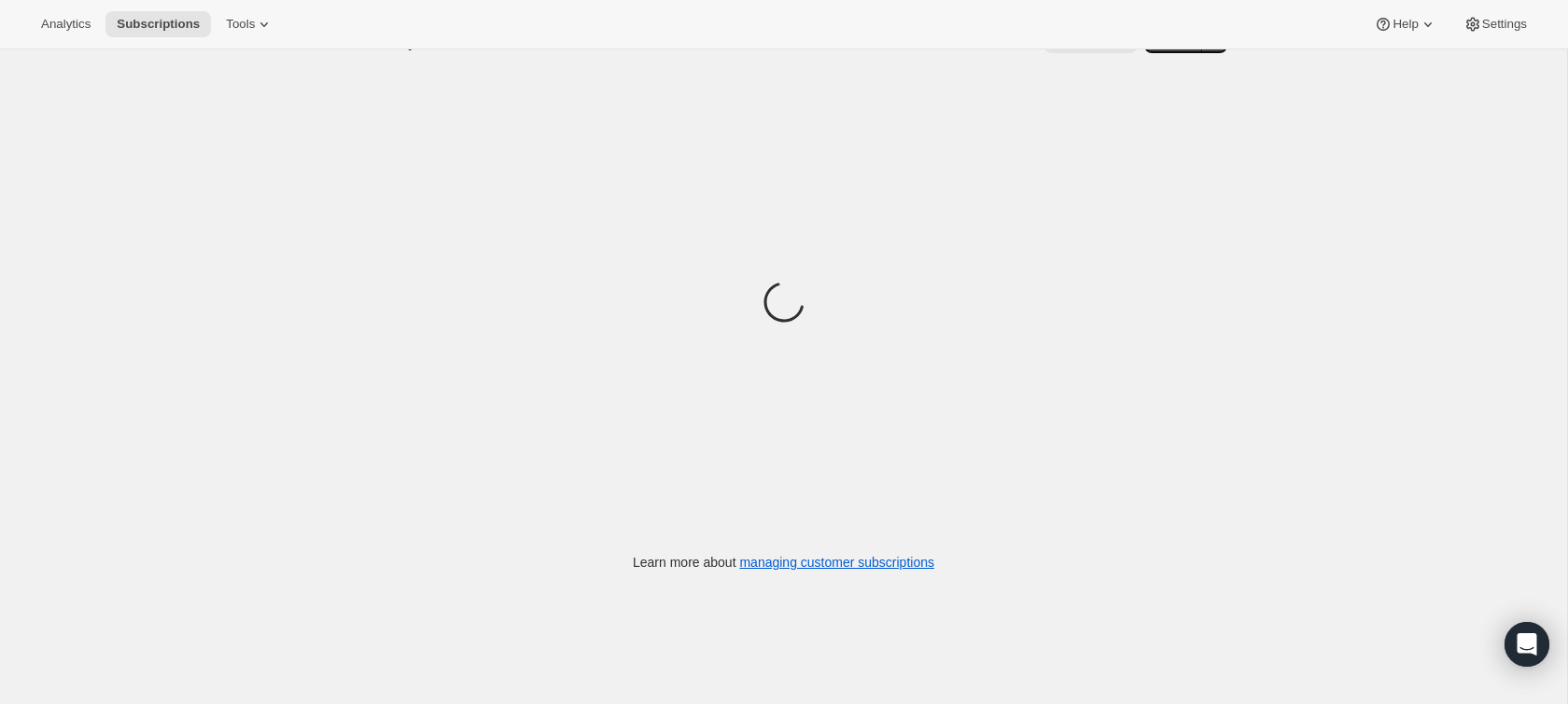
scroll to position [48, 0]
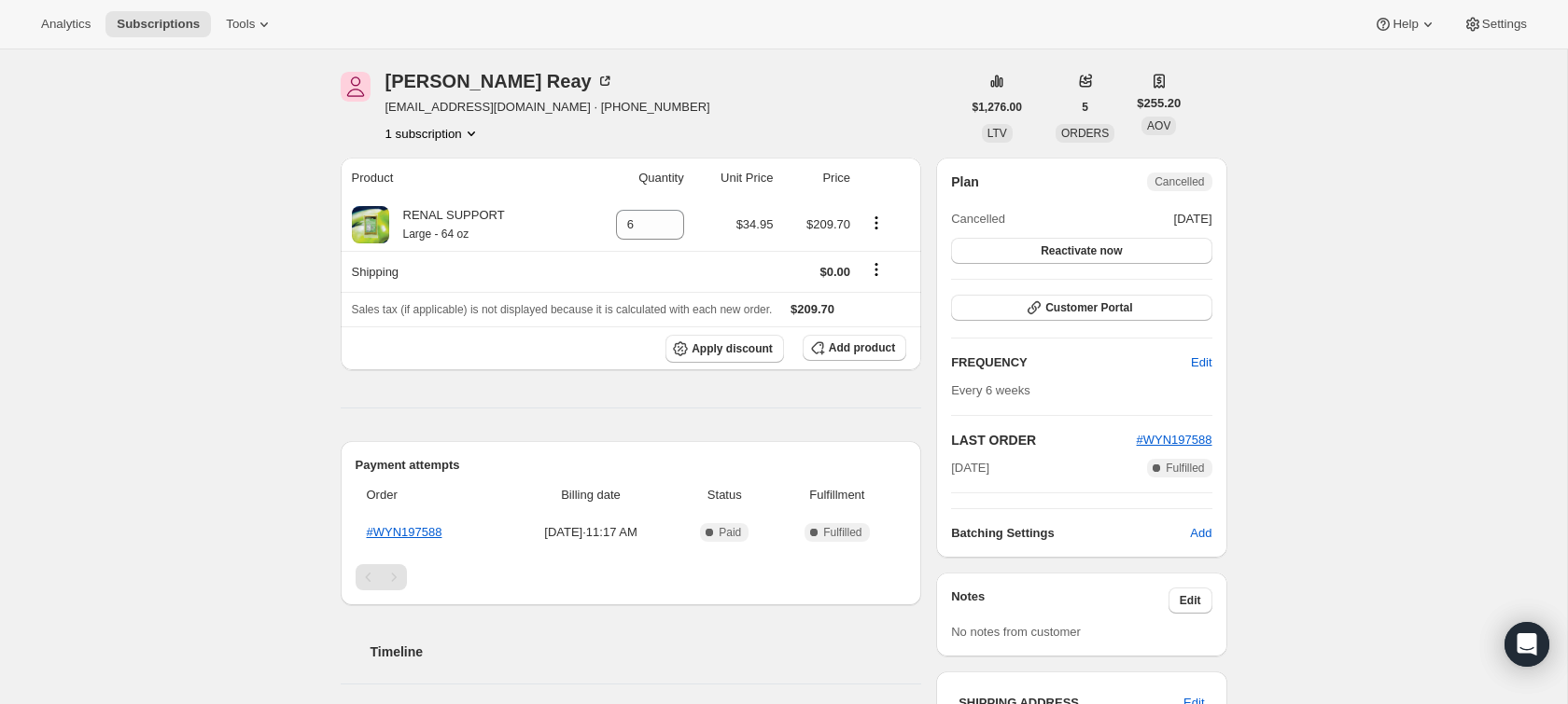
scroll to position [480, 0]
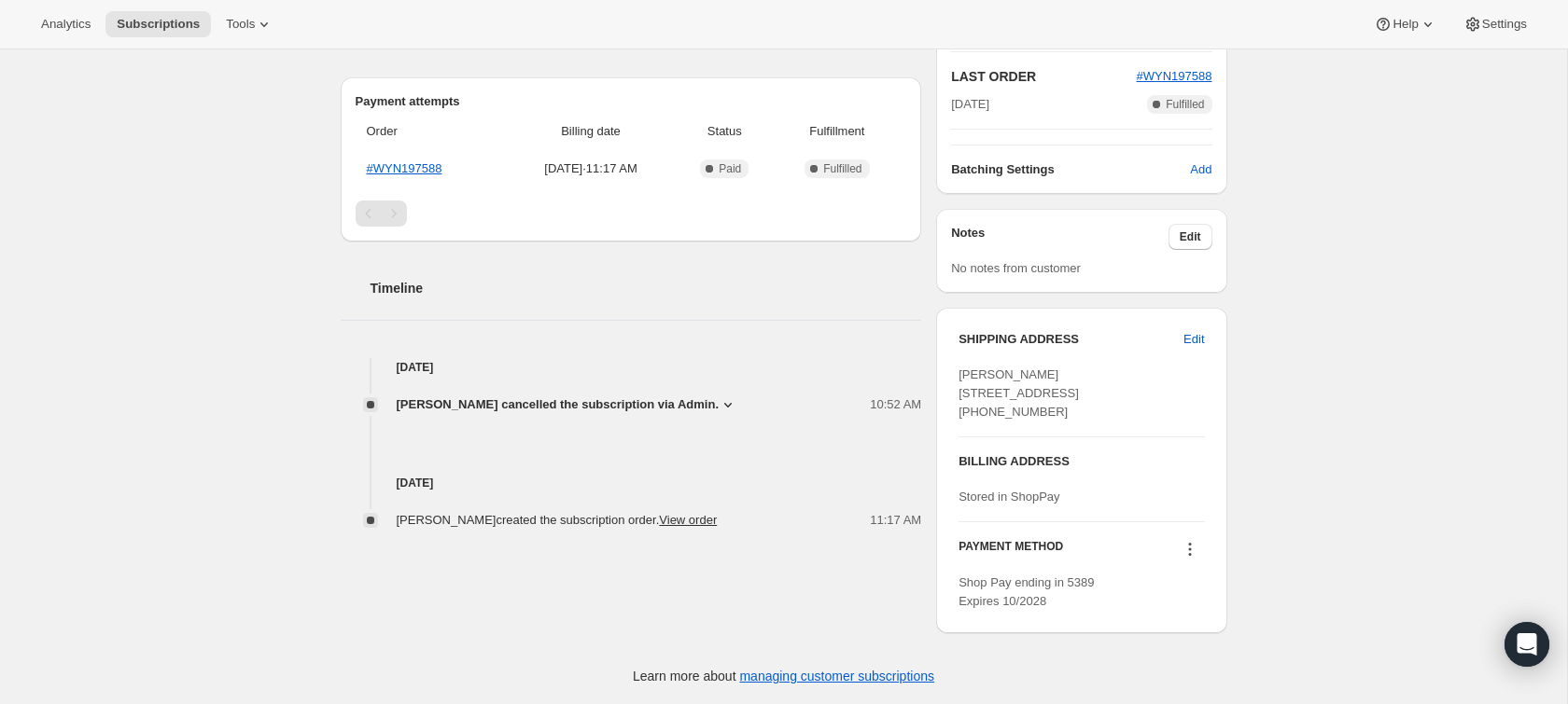
click at [639, 396] on span "[PERSON_NAME] cancelled the subscription via Admin." at bounding box center [558, 405] width 323 height 19
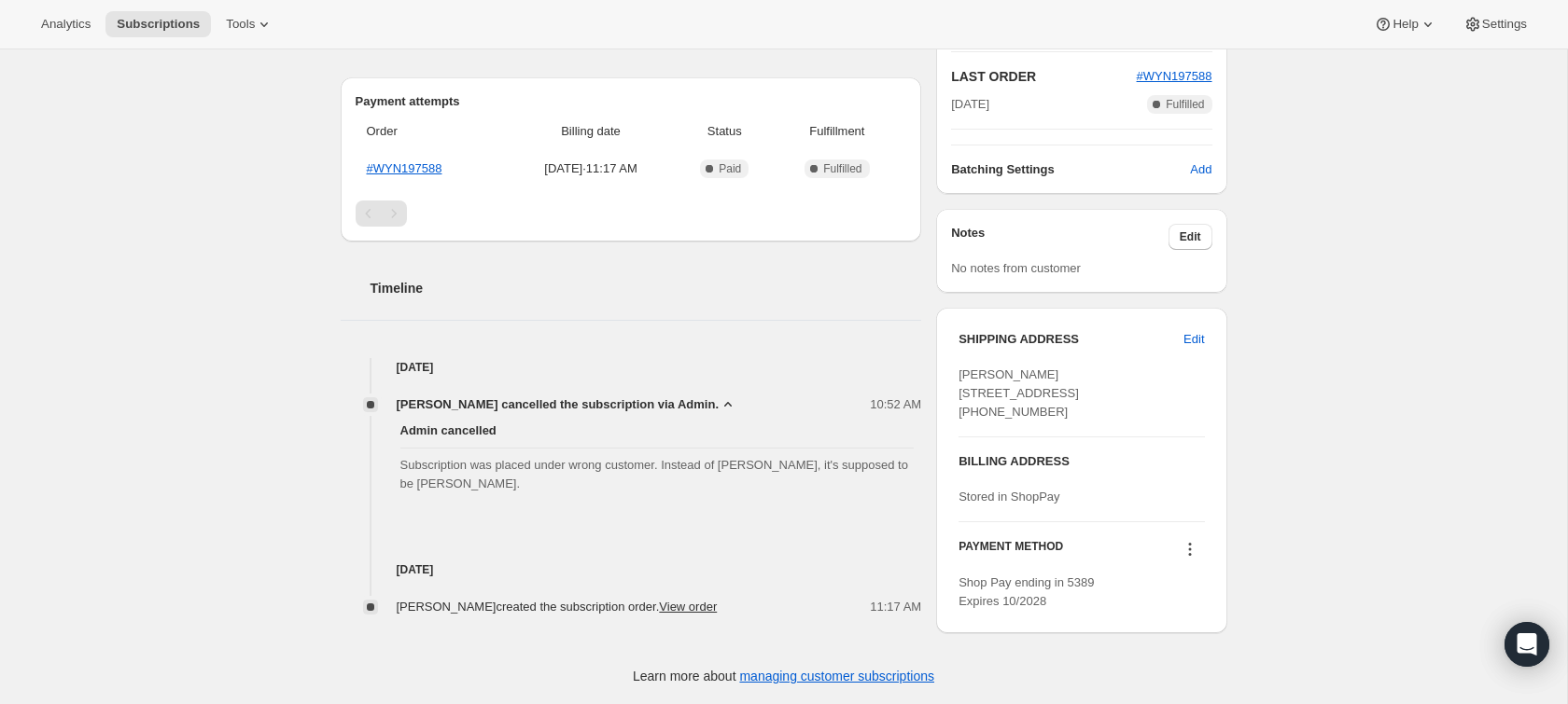
scroll to position [475, 0]
click at [1187, 557] on icon at bounding box center [1190, 549] width 19 height 19
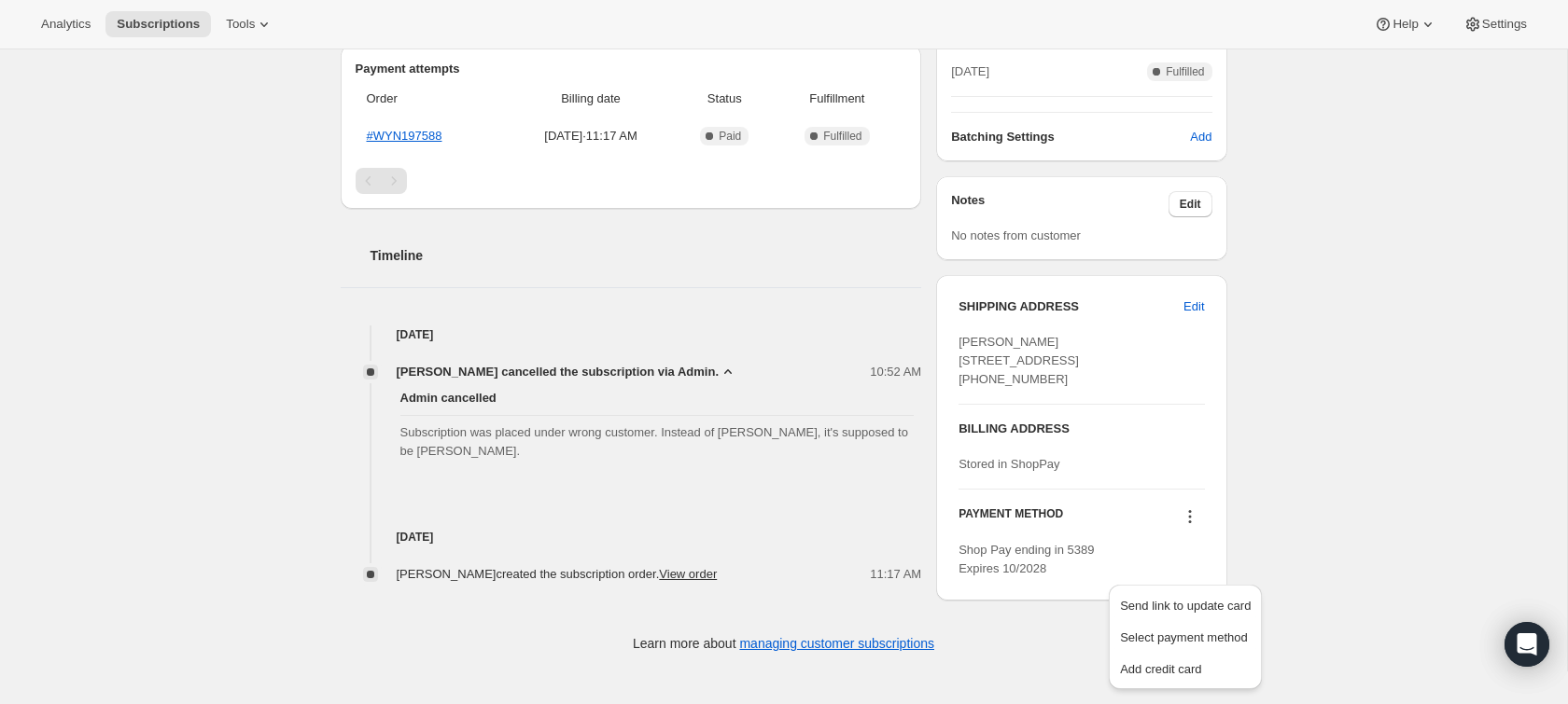
click at [1359, 429] on div "Subscription #19499974970. This page is ready Subscription #19499974970 Success…" at bounding box center [783, 131] width 1567 height 1082
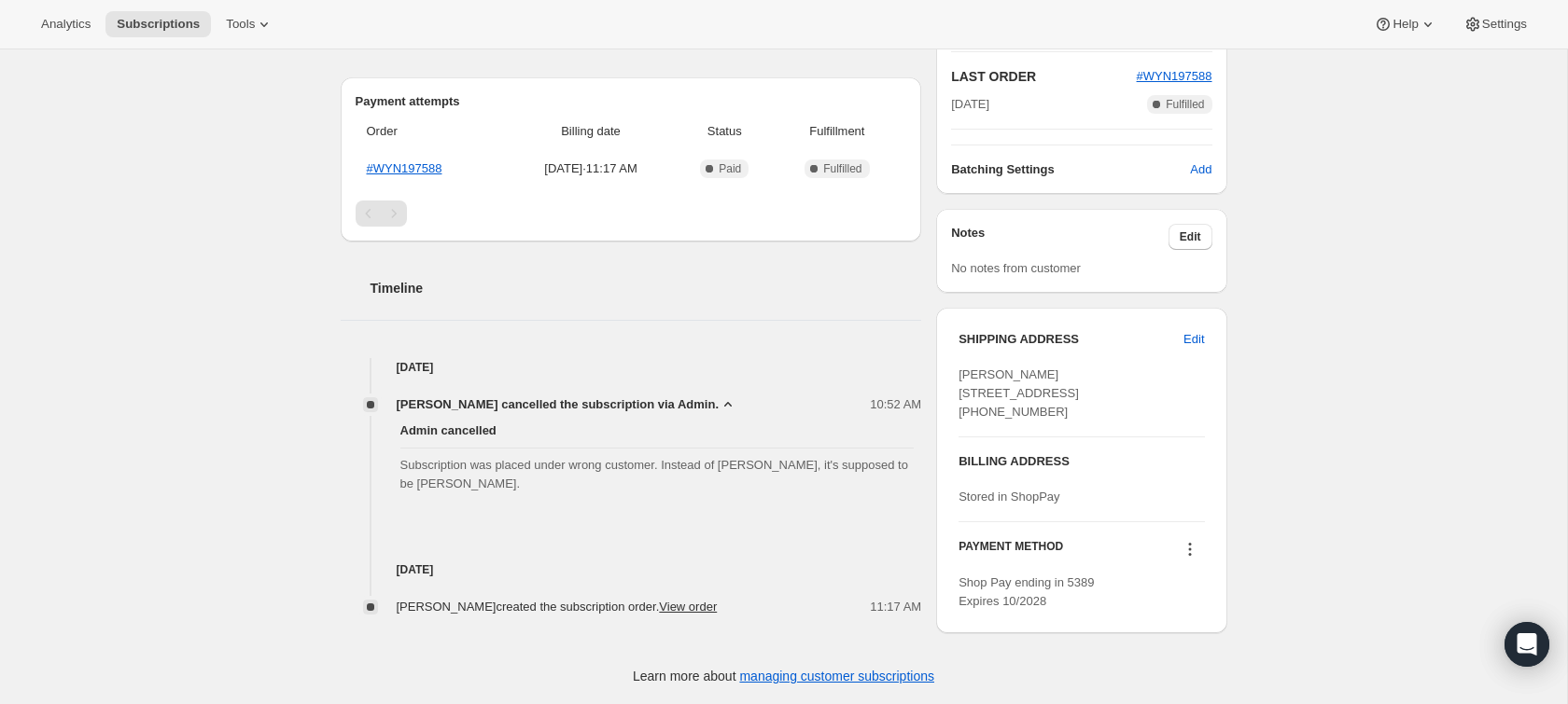
scroll to position [480, 0]
click at [904, 671] on link "managing customer subscriptions" at bounding box center [836, 676] width 196 height 15
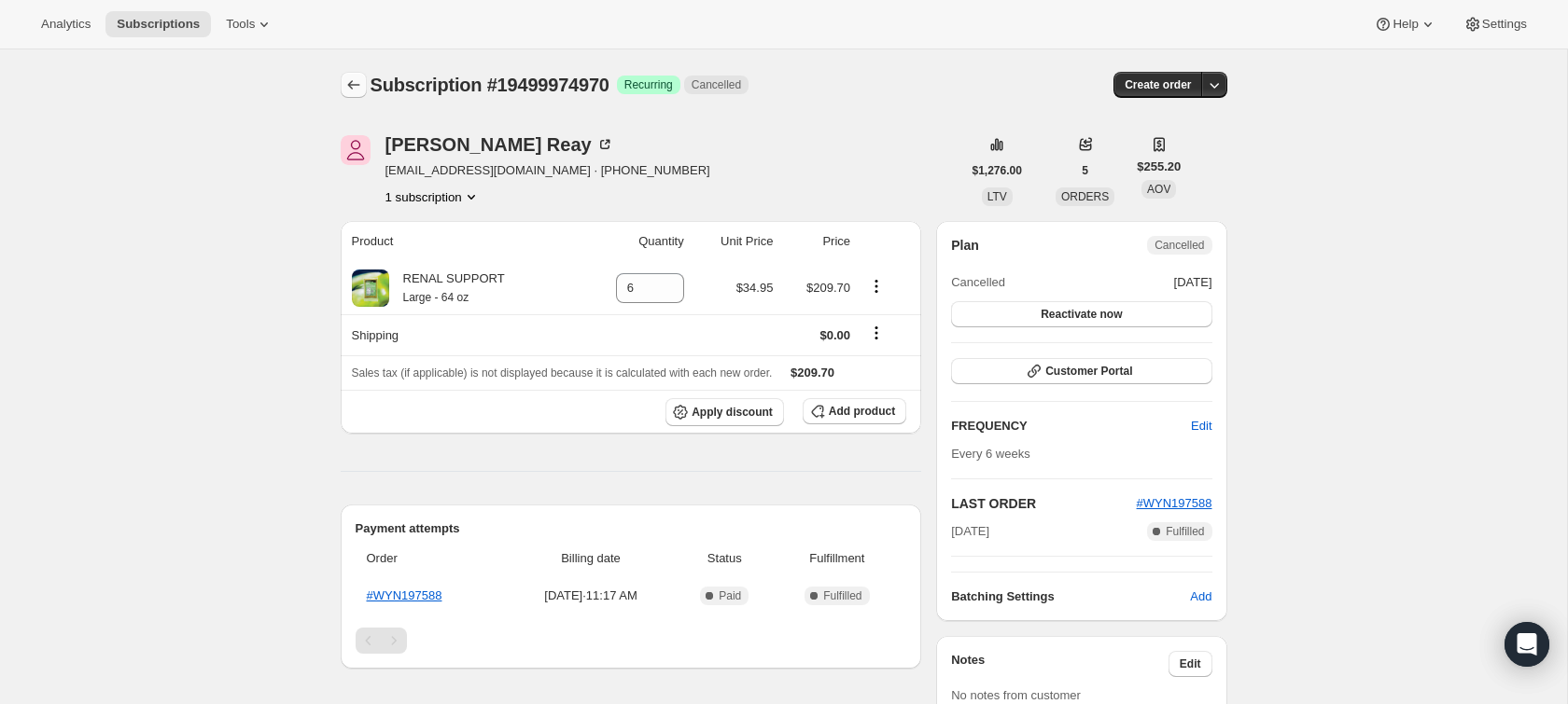
click at [349, 85] on icon "Subscriptions" at bounding box center [353, 84] width 12 height 9
